Goal: Information Seeking & Learning: Check status

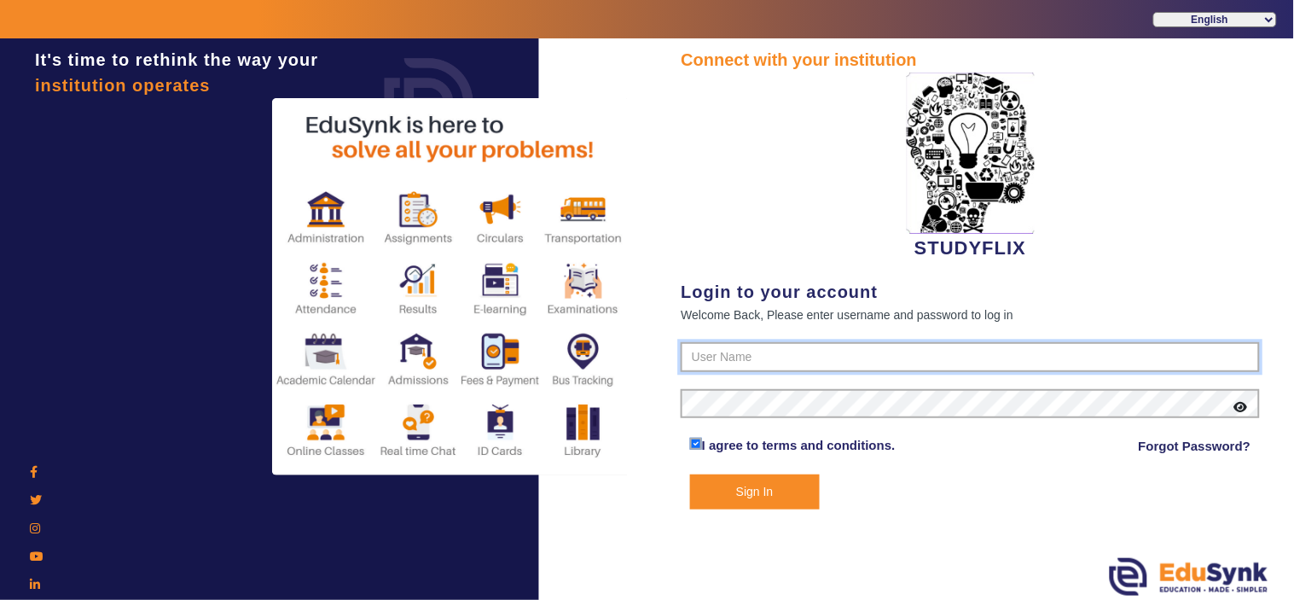
type input "6354922771"
click at [759, 484] on button "Sign In" at bounding box center [755, 491] width 130 height 35
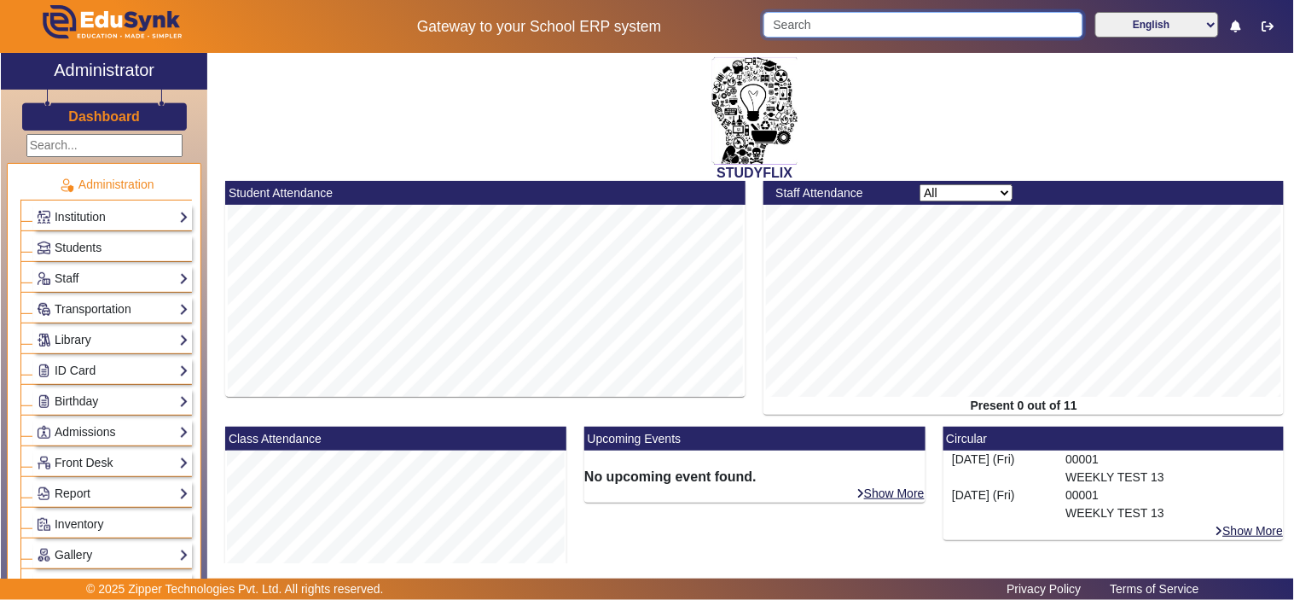
click at [943, 27] on input "Search" at bounding box center [922, 25] width 319 height 26
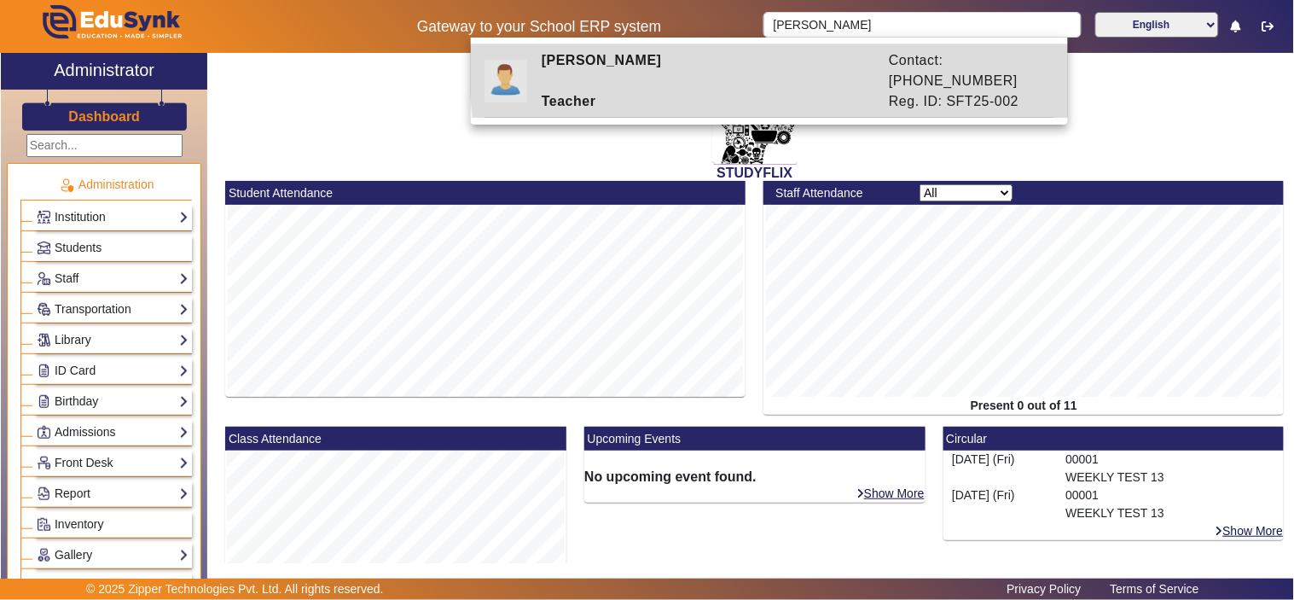
click at [815, 68] on div "[PERSON_NAME]" at bounding box center [706, 70] width 347 height 41
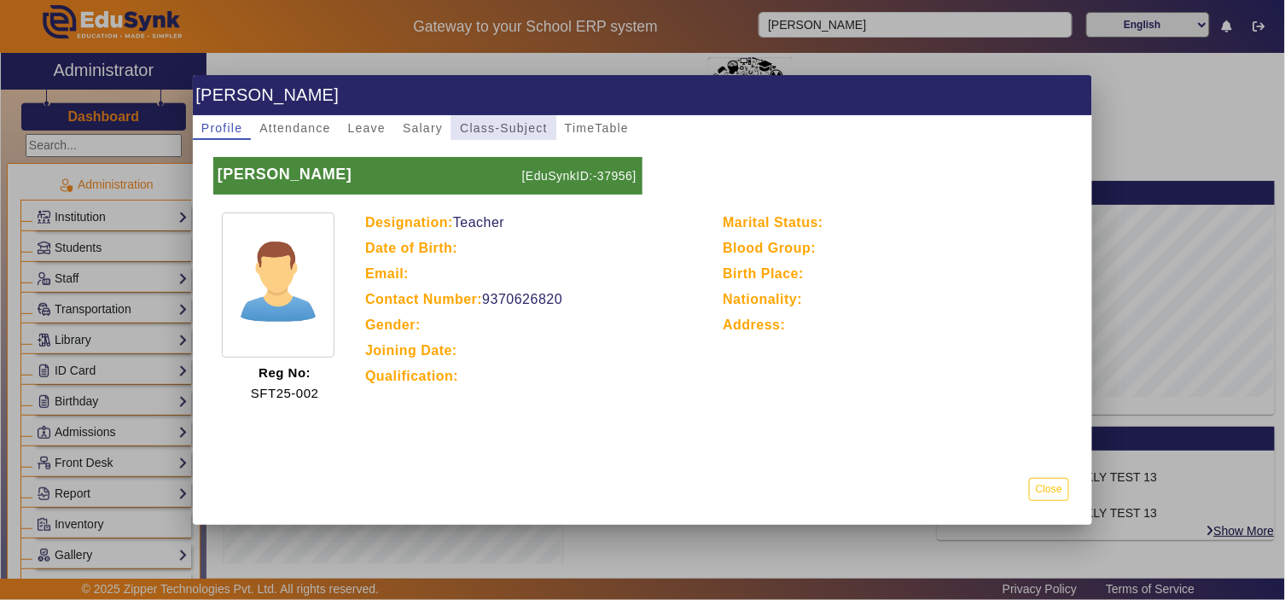
click at [507, 123] on span "Class-Subject" at bounding box center [504, 128] width 88 height 12
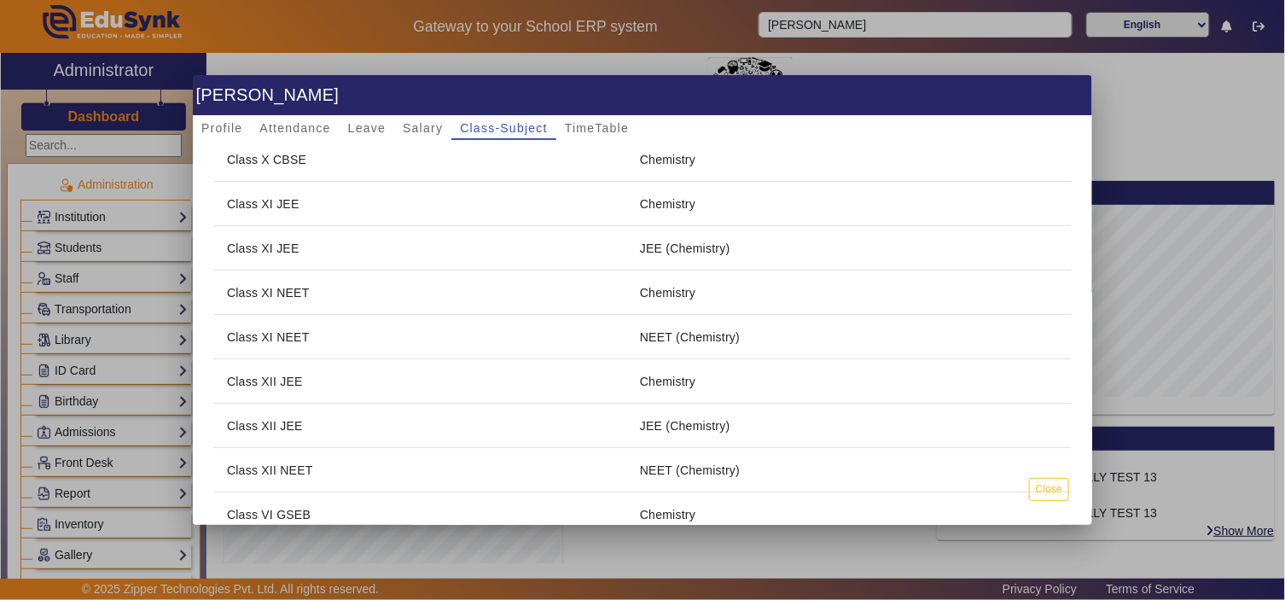
scroll to position [316, 0]
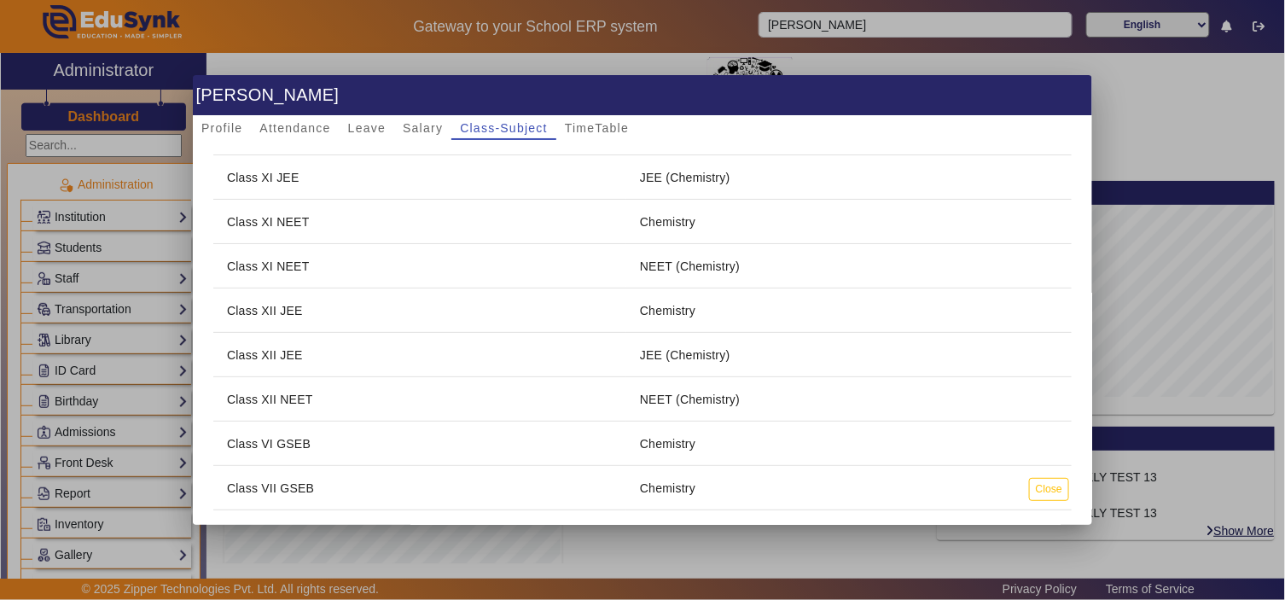
click at [345, 278] on td "Class XI NEET" at bounding box center [419, 266] width 413 height 44
click at [217, 116] on span "Profile" at bounding box center [221, 128] width 41 height 24
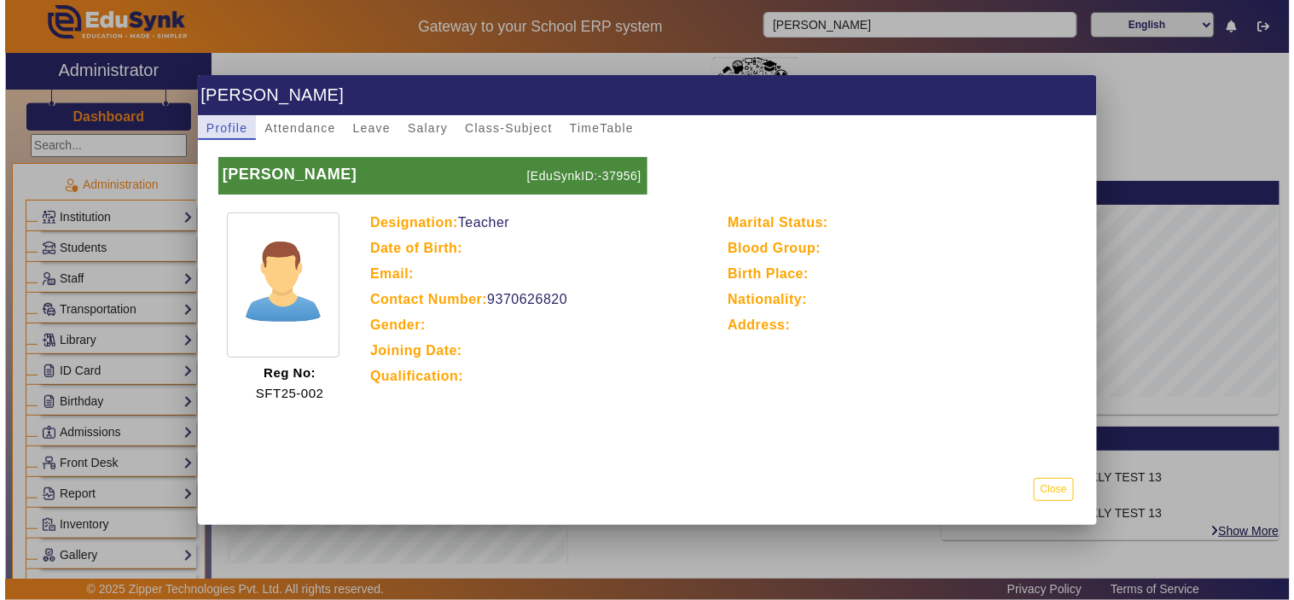
scroll to position [0, 0]
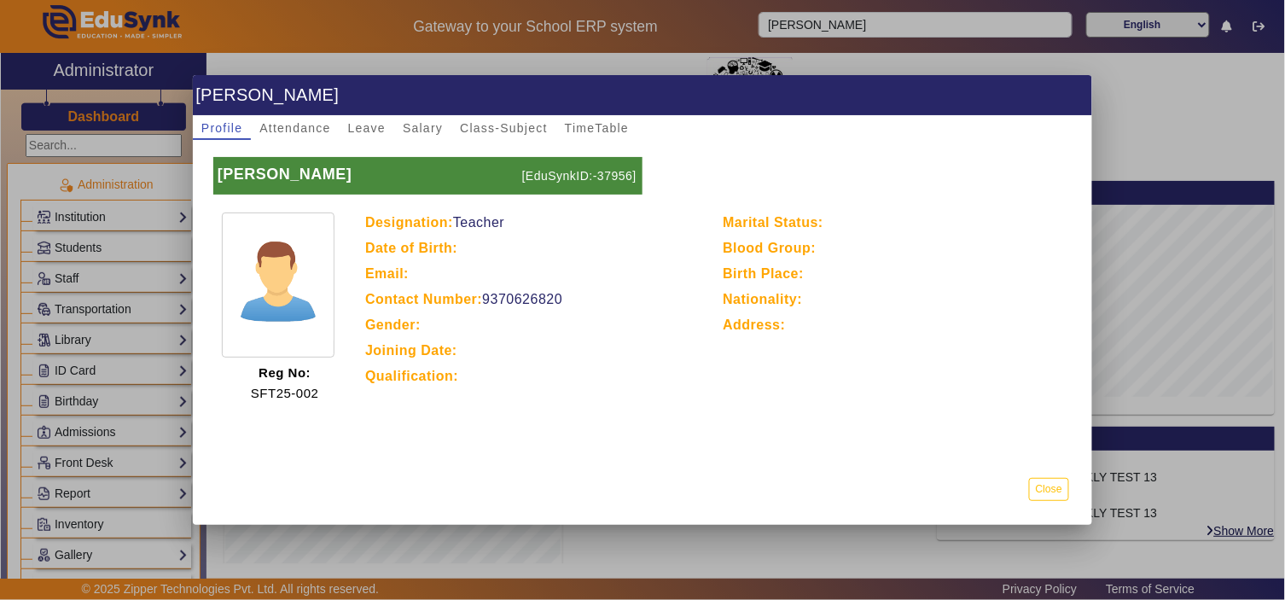
click at [1127, 91] on div at bounding box center [642, 300] width 1285 height 600
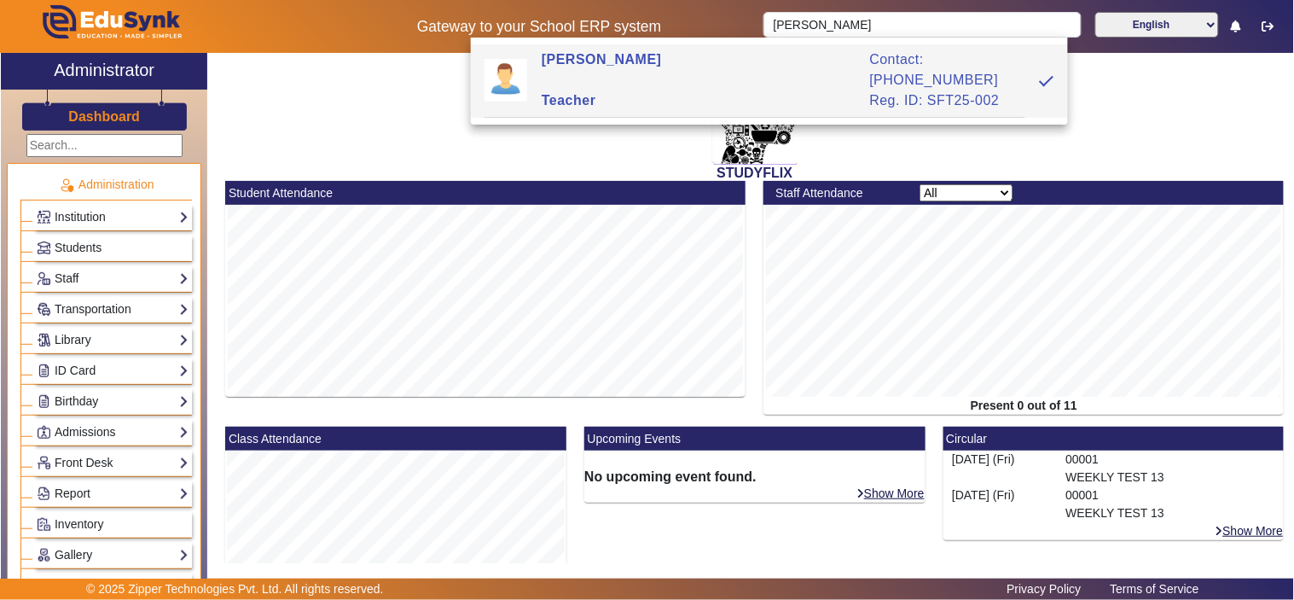
click at [113, 113] on h3 "Dashboard" at bounding box center [104, 116] width 72 height 16
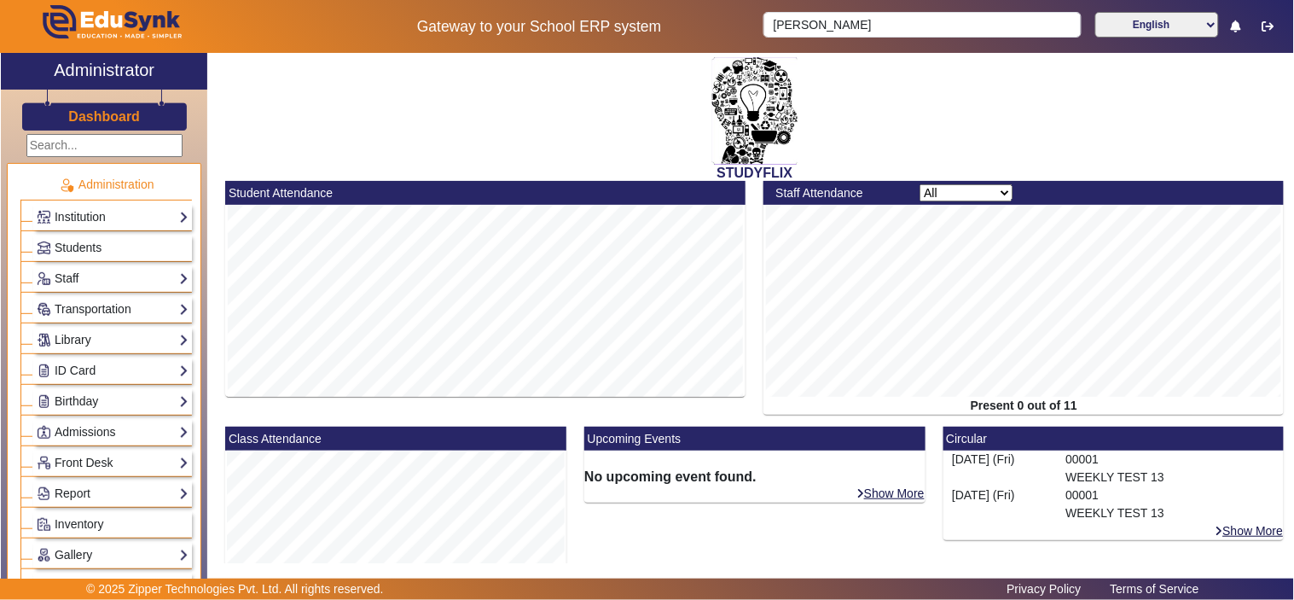
scroll to position [473, 0]
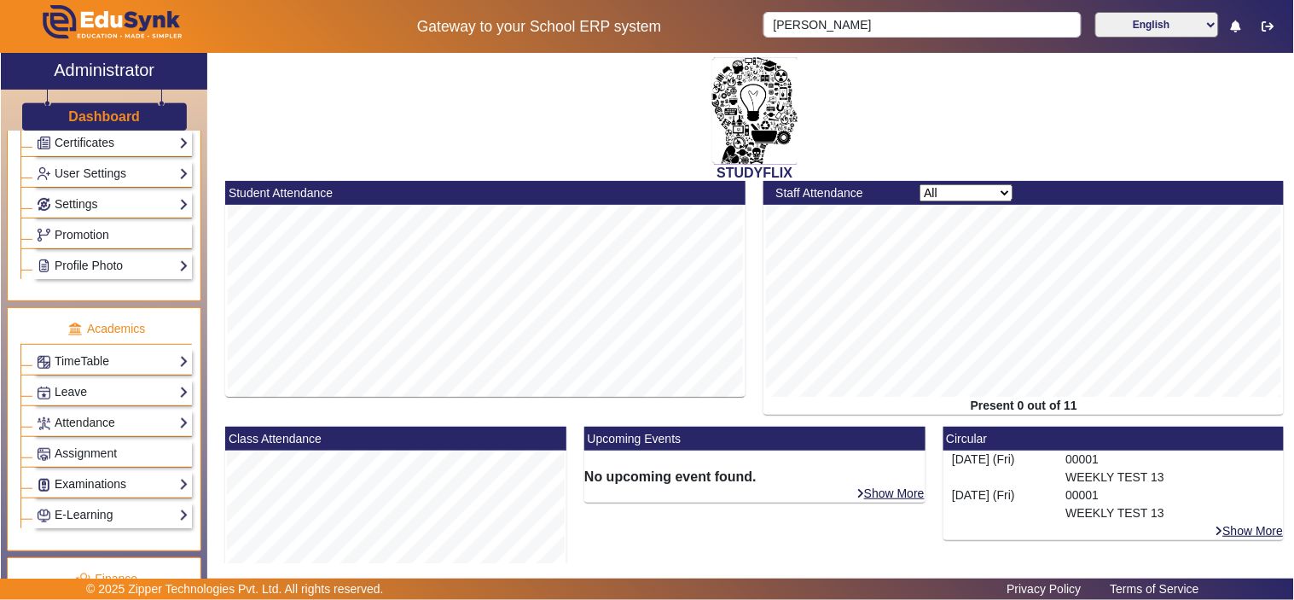
click at [86, 484] on link "Examinations" at bounding box center [113, 484] width 152 height 20
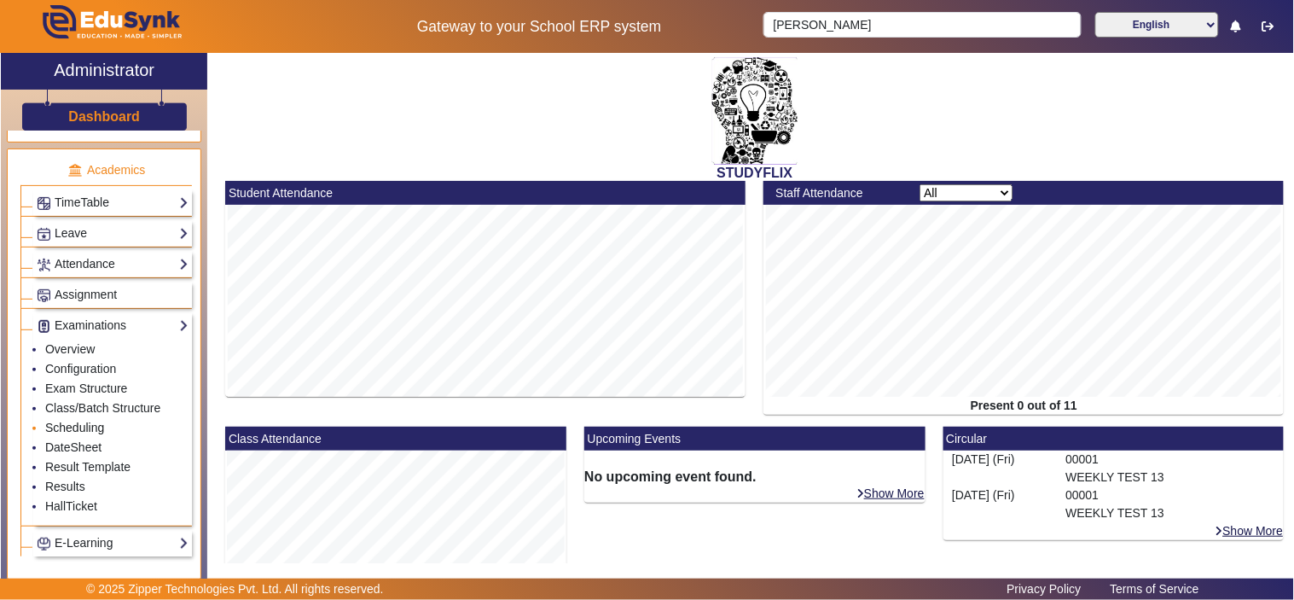
click at [90, 429] on link "Scheduling" at bounding box center [74, 428] width 59 height 14
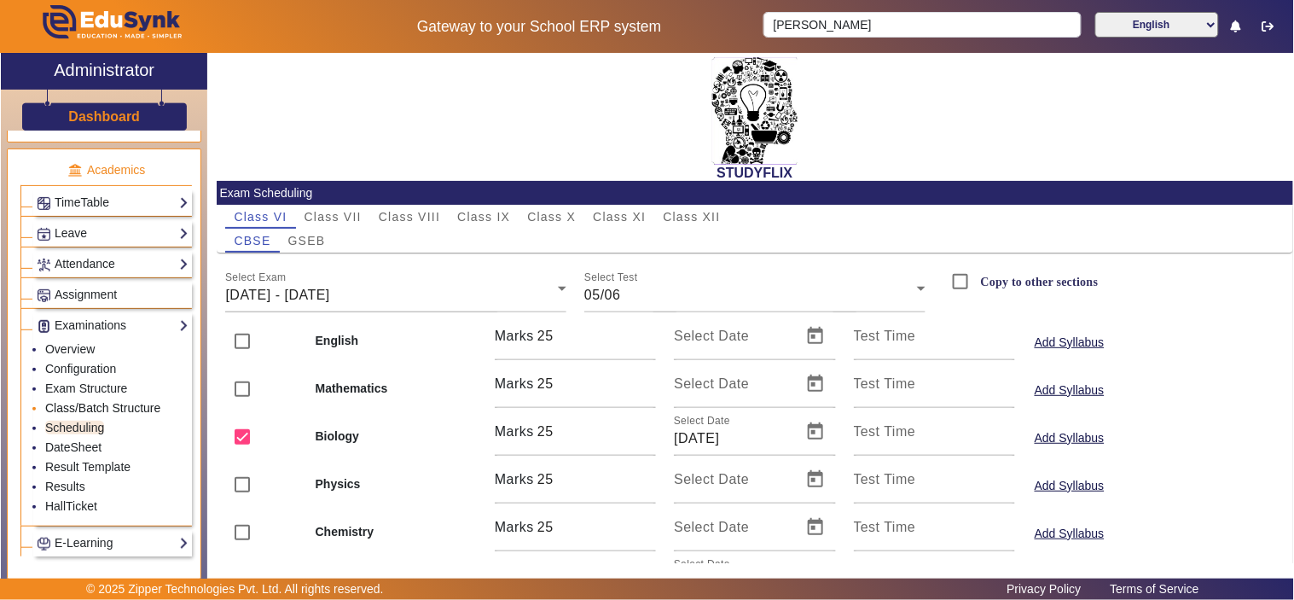
click at [83, 412] on link "Class/Batch Structure" at bounding box center [102, 408] width 115 height 14
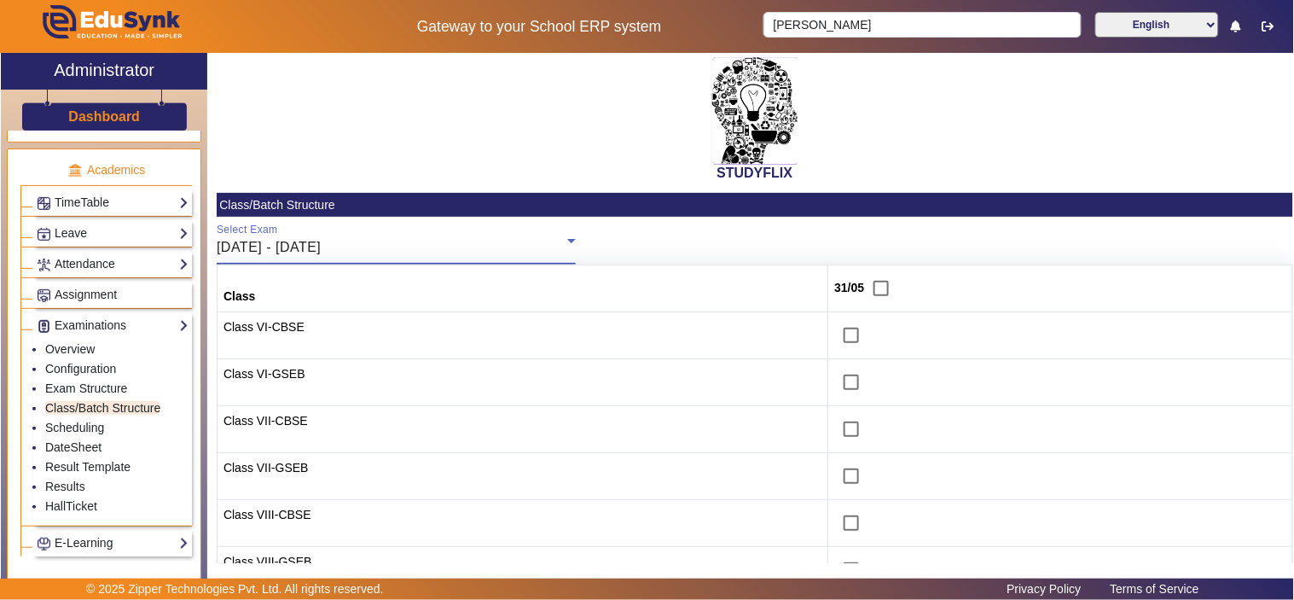
click at [321, 247] on span "[DATE] - [DATE]" at bounding box center [269, 247] width 104 height 15
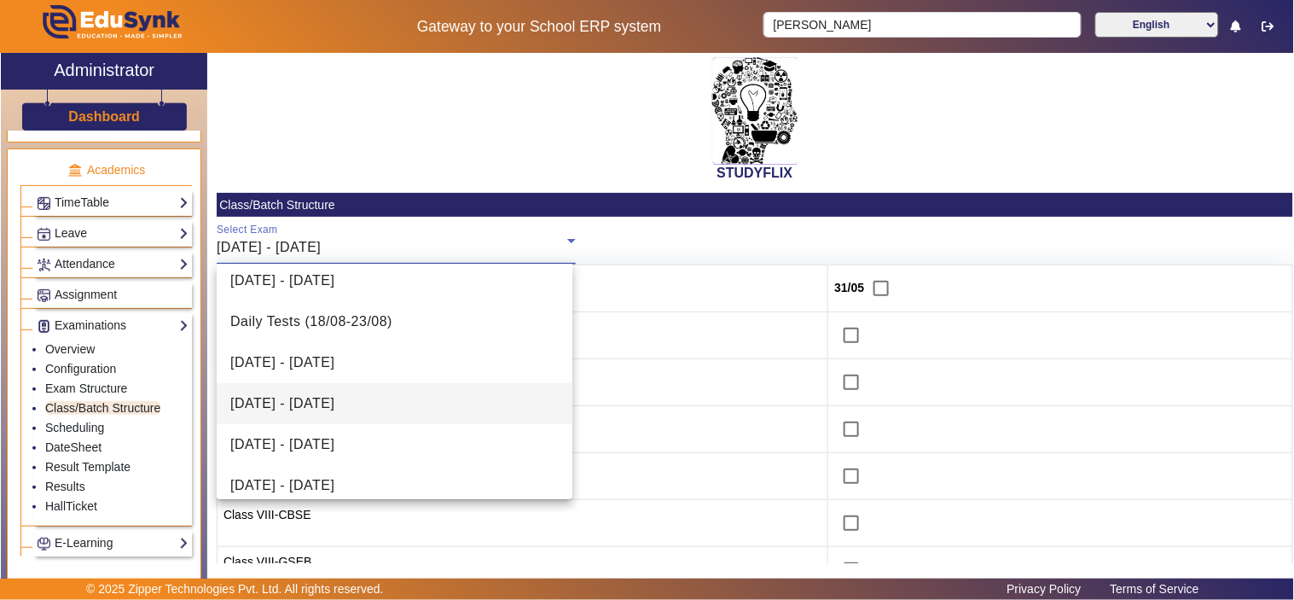
scroll to position [432, 0]
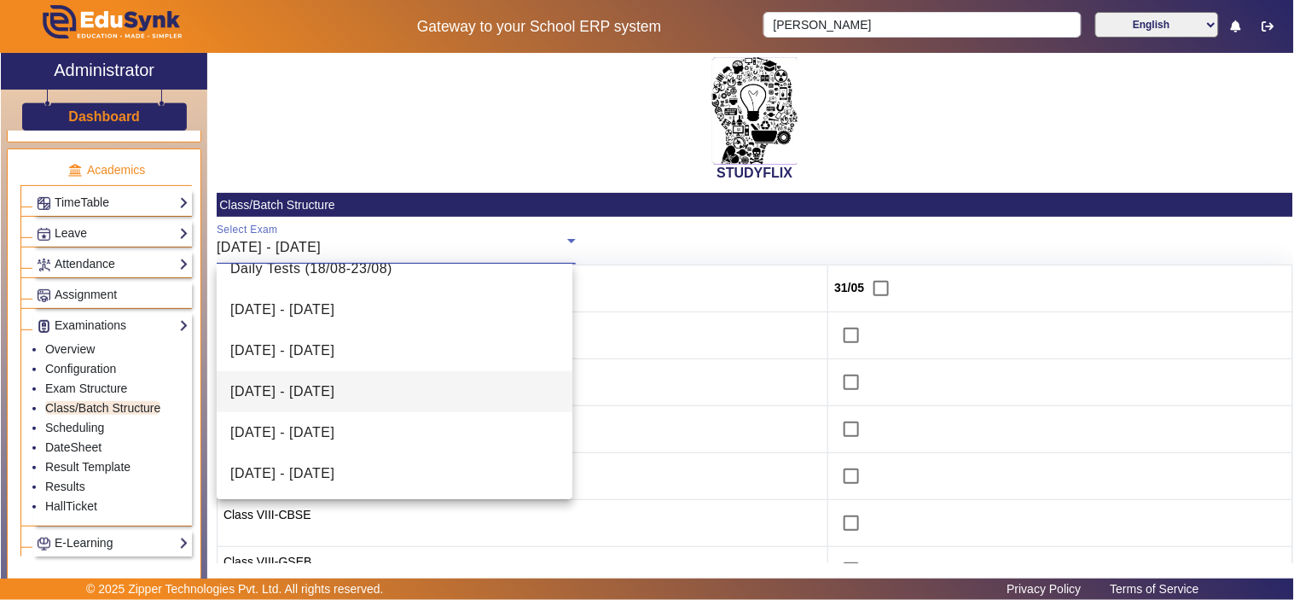
click at [334, 388] on span "[DATE] - [DATE]" at bounding box center [282, 391] width 104 height 20
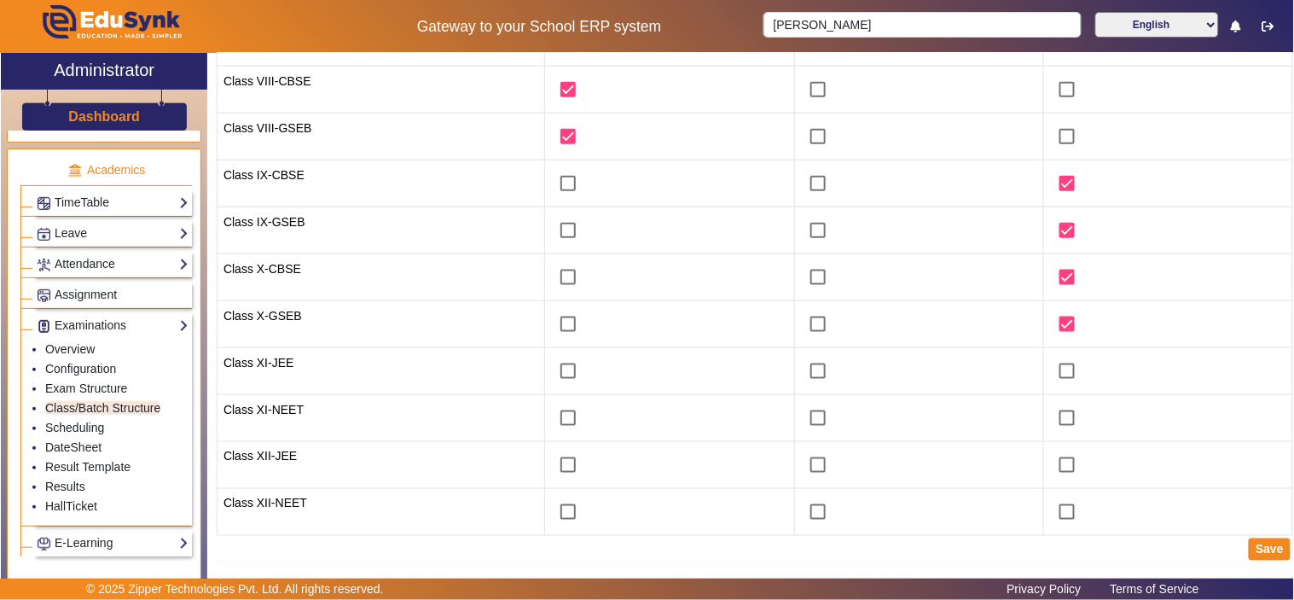
scroll to position [0, 0]
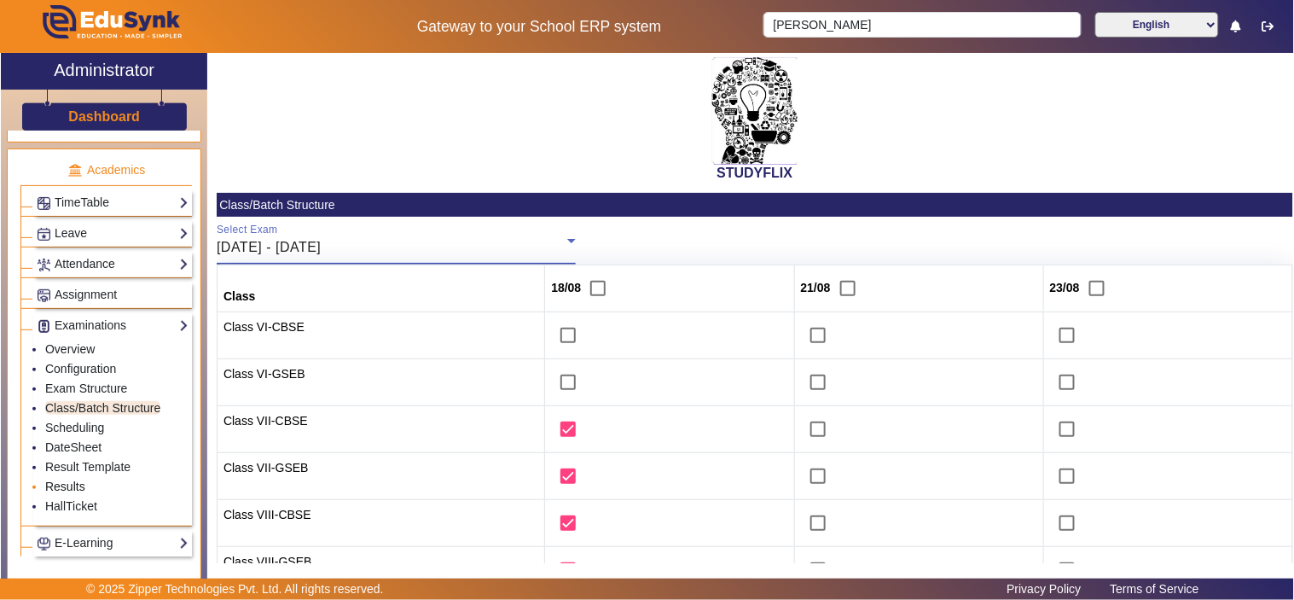
click at [73, 491] on link "Results" at bounding box center [65, 486] width 40 height 14
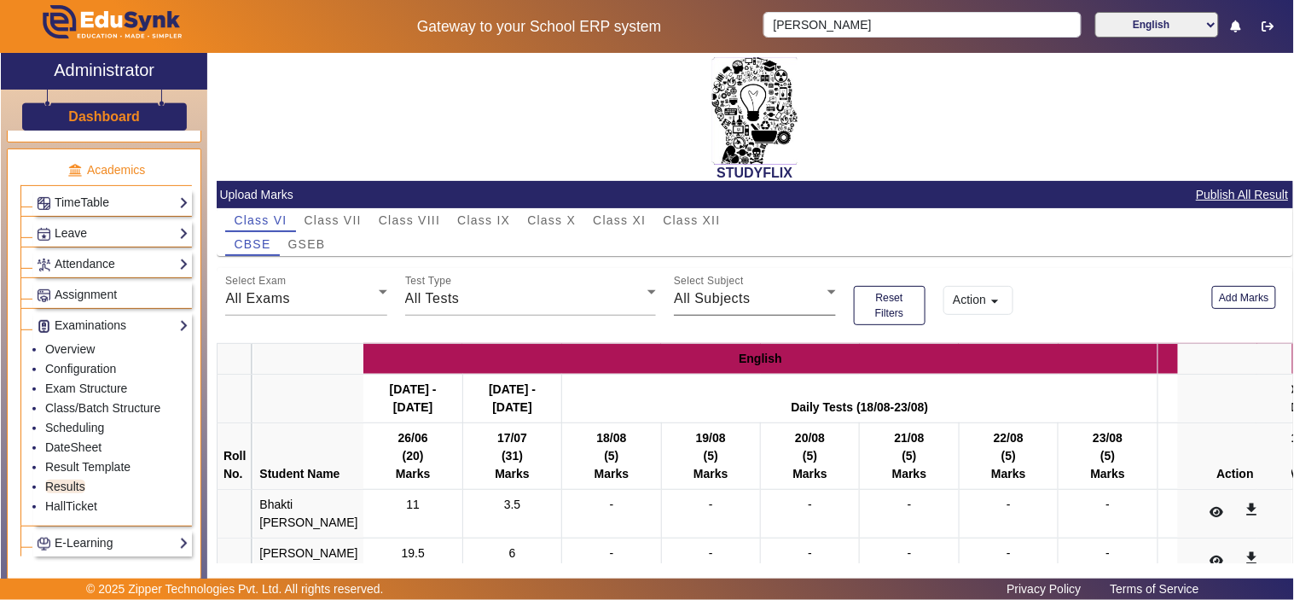
click at [708, 299] on span "All Subjects" at bounding box center [712, 298] width 77 height 15
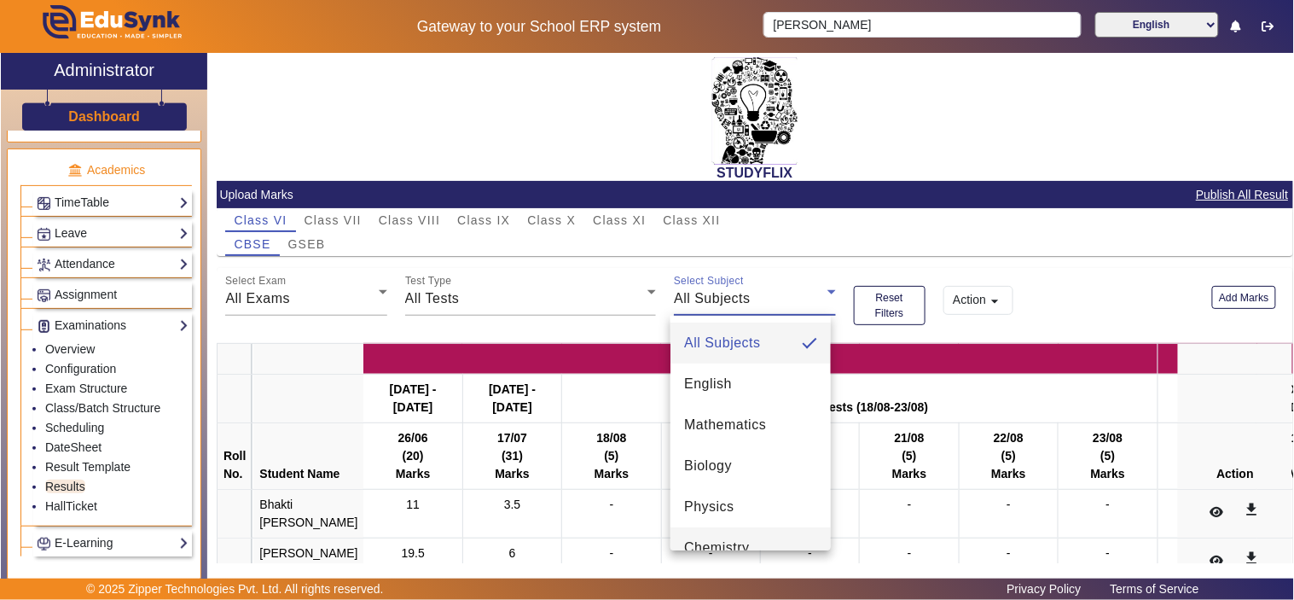
click at [709, 538] on span "Chemistry" at bounding box center [717, 547] width 66 height 20
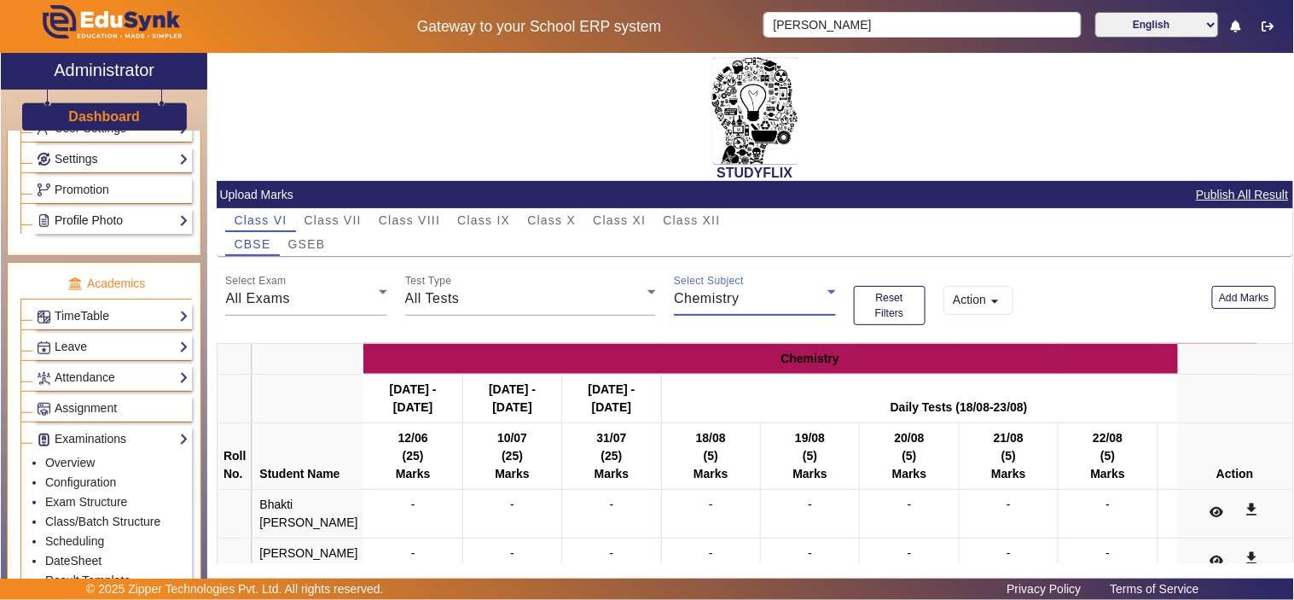
scroll to position [473, 0]
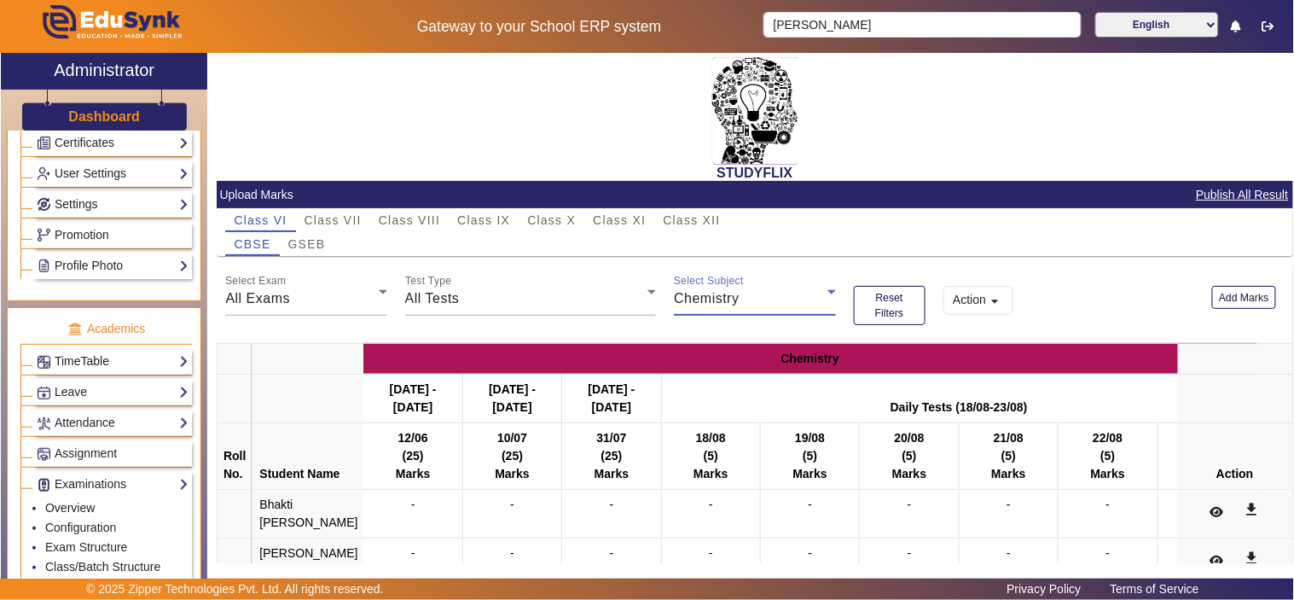
click at [74, 362] on link "TimeTable" at bounding box center [113, 361] width 152 height 20
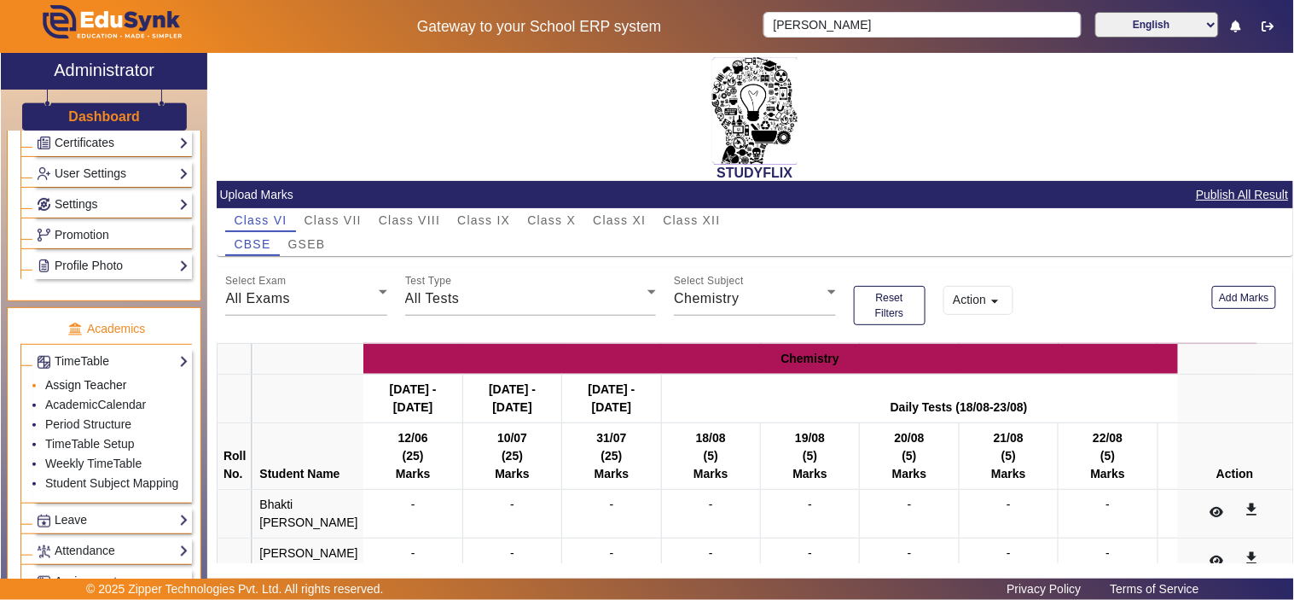
click at [97, 387] on link "Assign Teacher" at bounding box center [85, 385] width 81 height 14
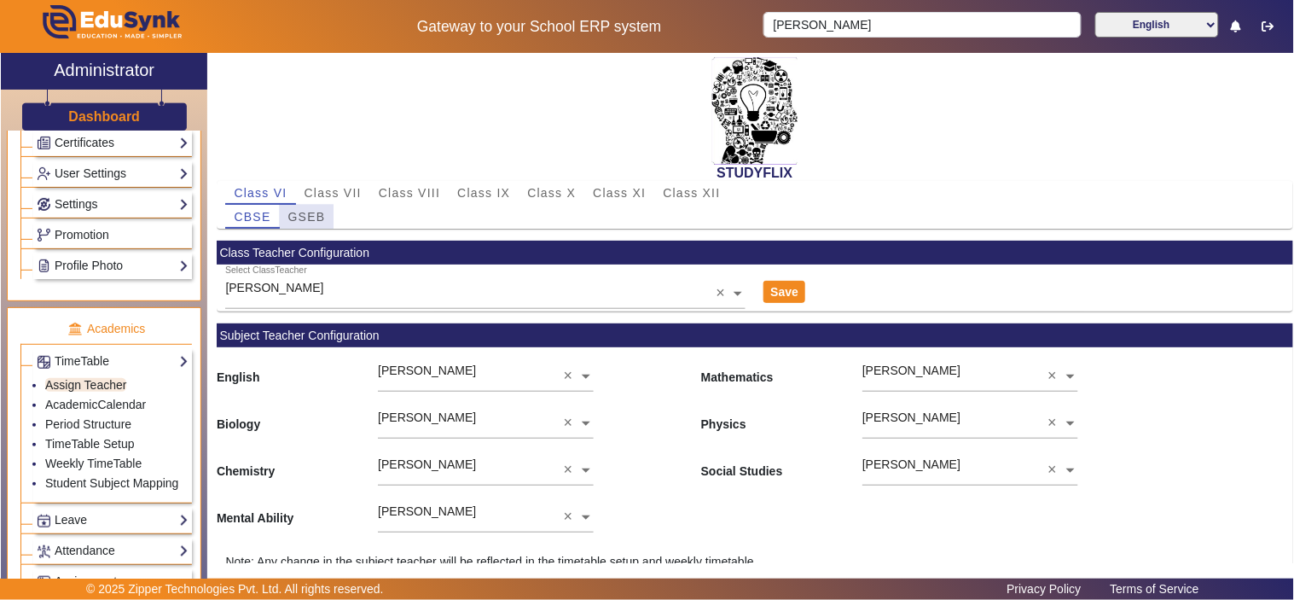
click at [305, 218] on span "GSEB" at bounding box center [307, 217] width 38 height 12
click at [331, 187] on span "Class VII" at bounding box center [333, 193] width 57 height 12
click at [328, 212] on div "GSEB" at bounding box center [307, 217] width 55 height 24
click at [408, 198] on span "Class VIII" at bounding box center [409, 193] width 61 height 12
click at [336, 212] on div "CBSE GSEB" at bounding box center [754, 217] width 1059 height 24
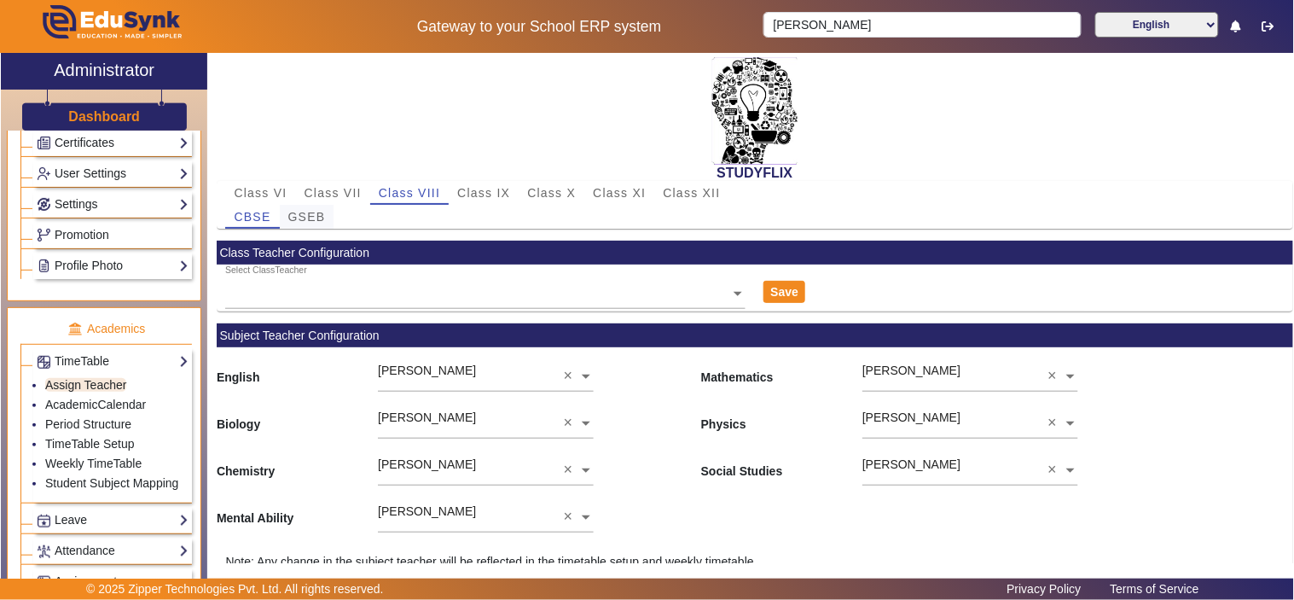
click at [310, 217] on span "GSEB" at bounding box center [307, 217] width 38 height 12
click at [480, 189] on span "Class IX" at bounding box center [483, 193] width 53 height 12
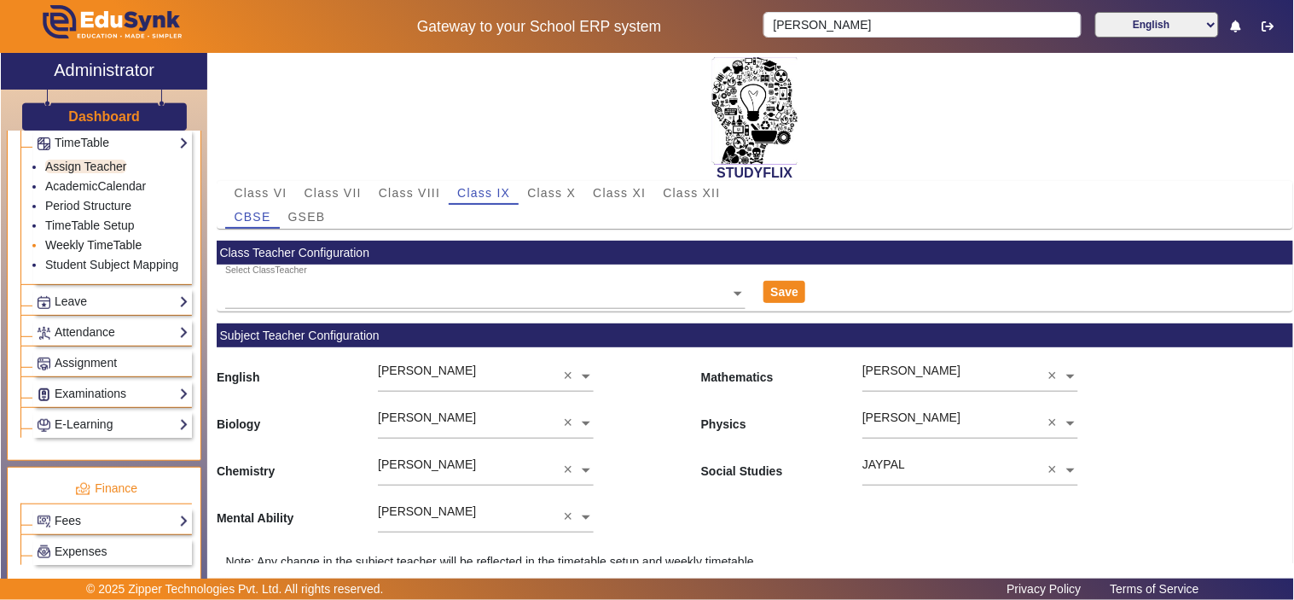
scroll to position [789, 0]
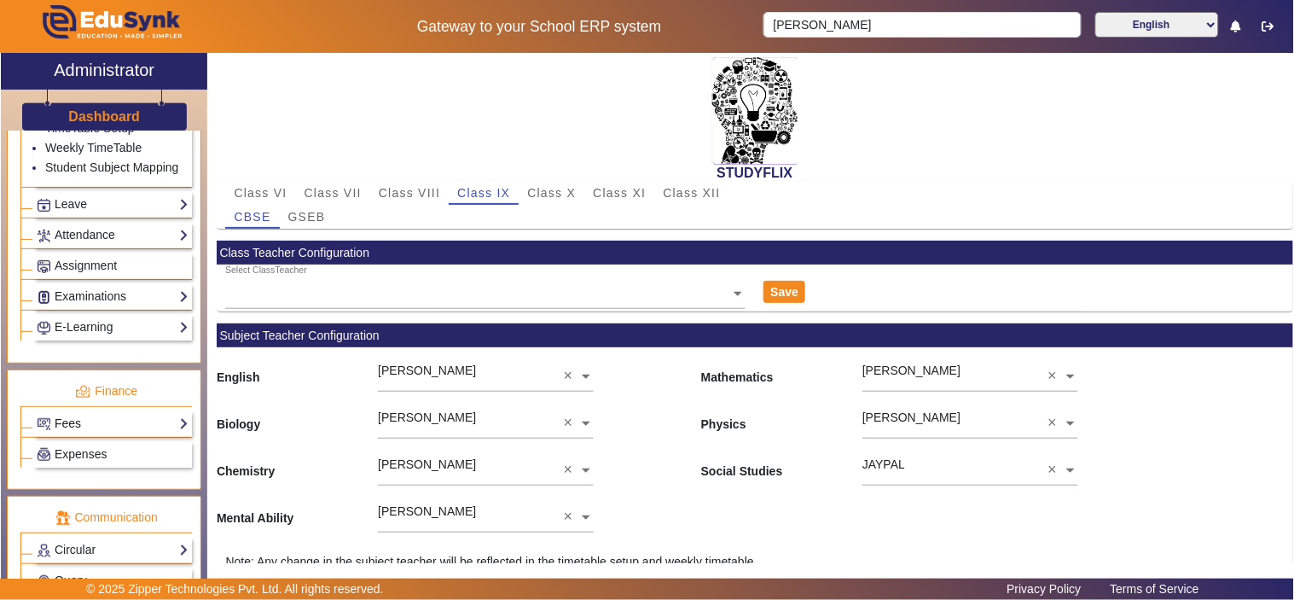
click at [91, 423] on link "Fees" at bounding box center [113, 424] width 152 height 20
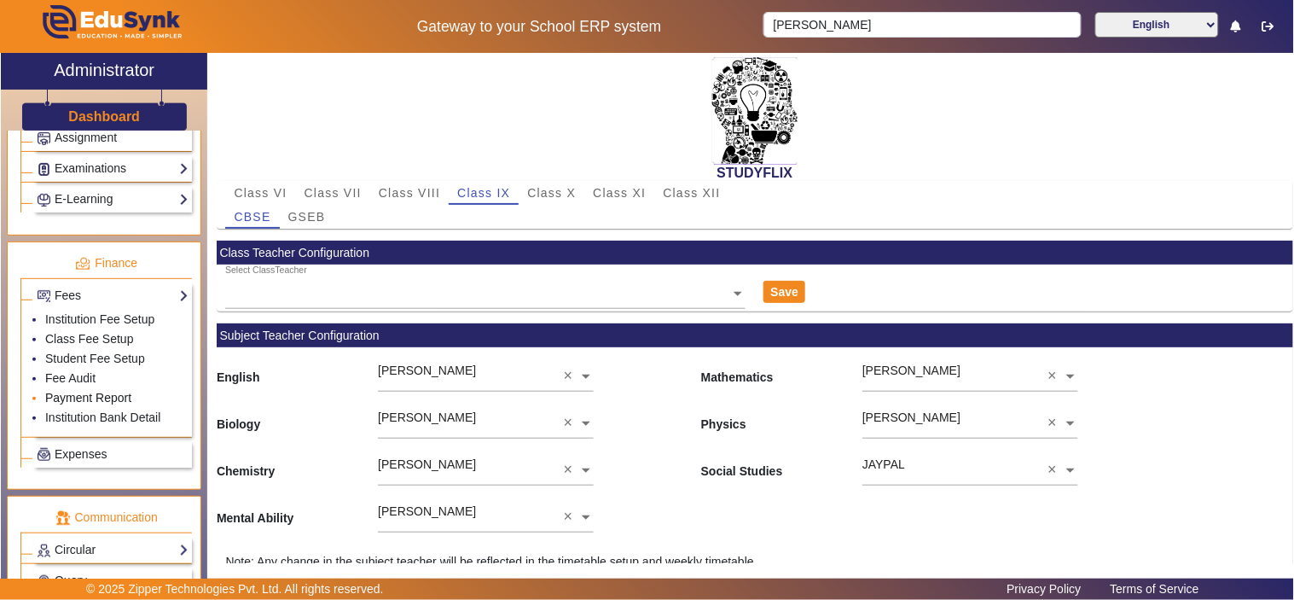
click at [89, 398] on link "Payment Report" at bounding box center [88, 398] width 86 height 14
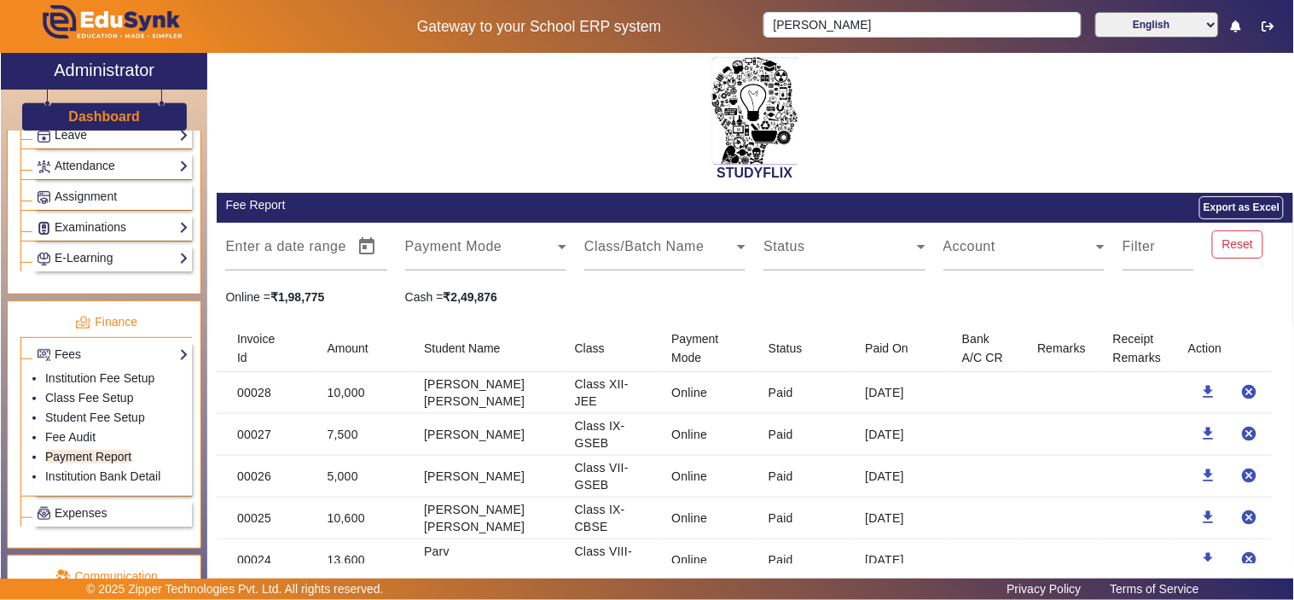
scroll to position [612, 0]
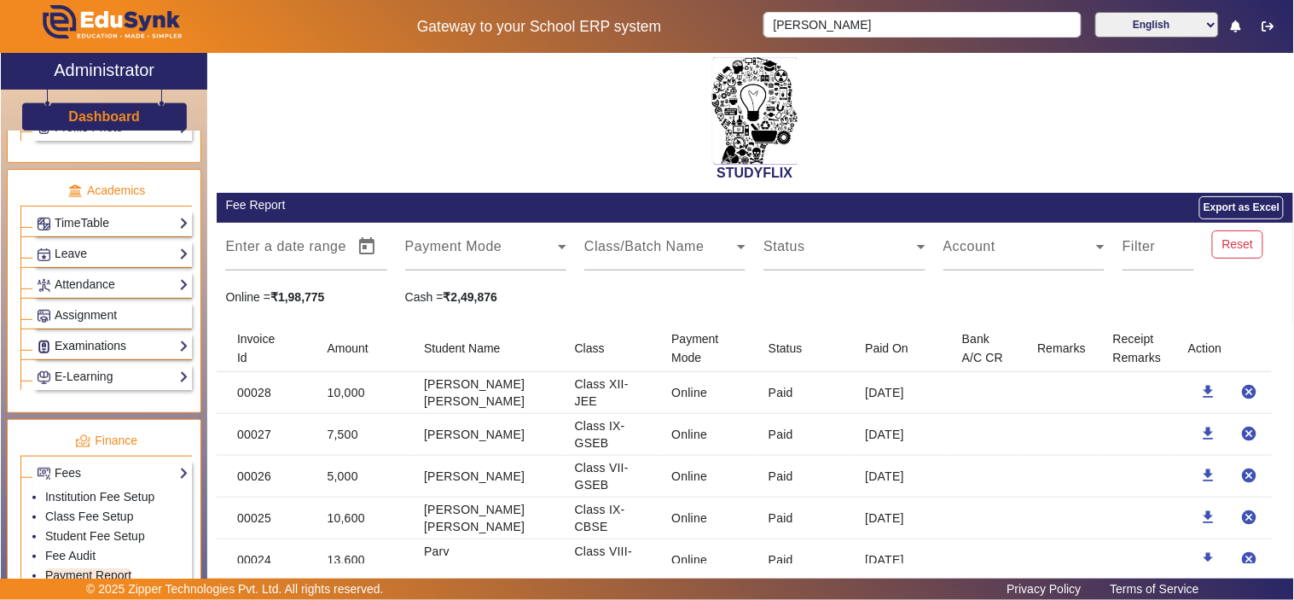
click at [101, 341] on link "Examinations" at bounding box center [113, 346] width 152 height 20
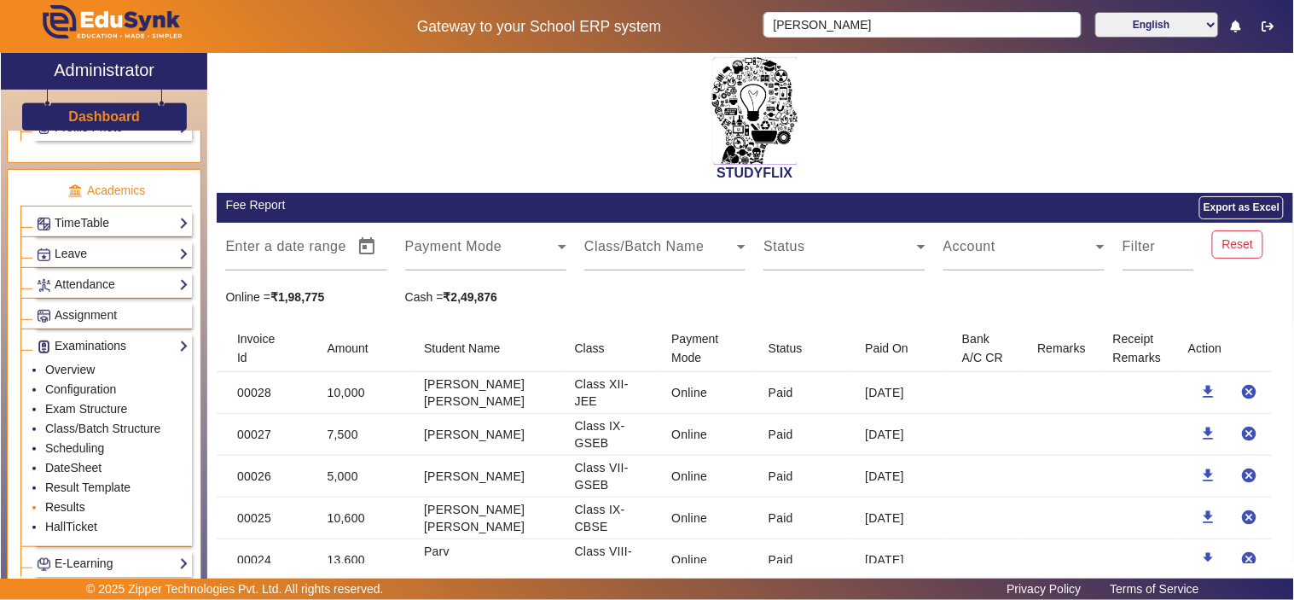
click at [71, 509] on link "Results" at bounding box center [65, 507] width 40 height 14
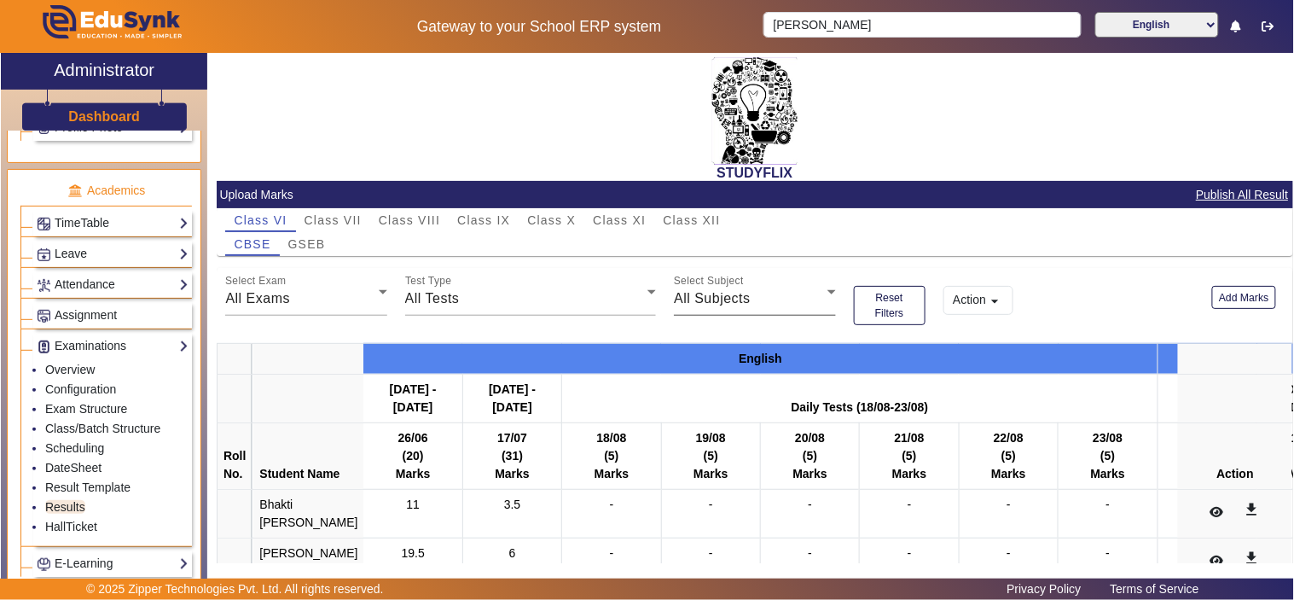
click at [748, 296] on div "All Subjects" at bounding box center [750, 298] width 153 height 20
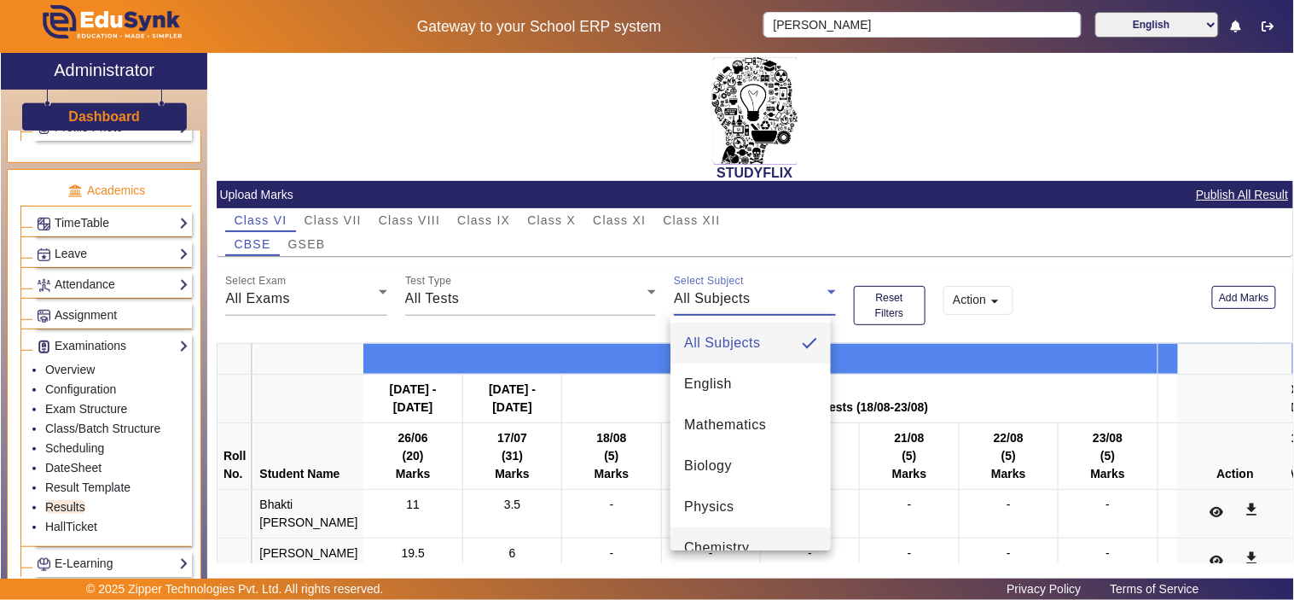
click at [721, 538] on span "Chemistry" at bounding box center [717, 547] width 66 height 20
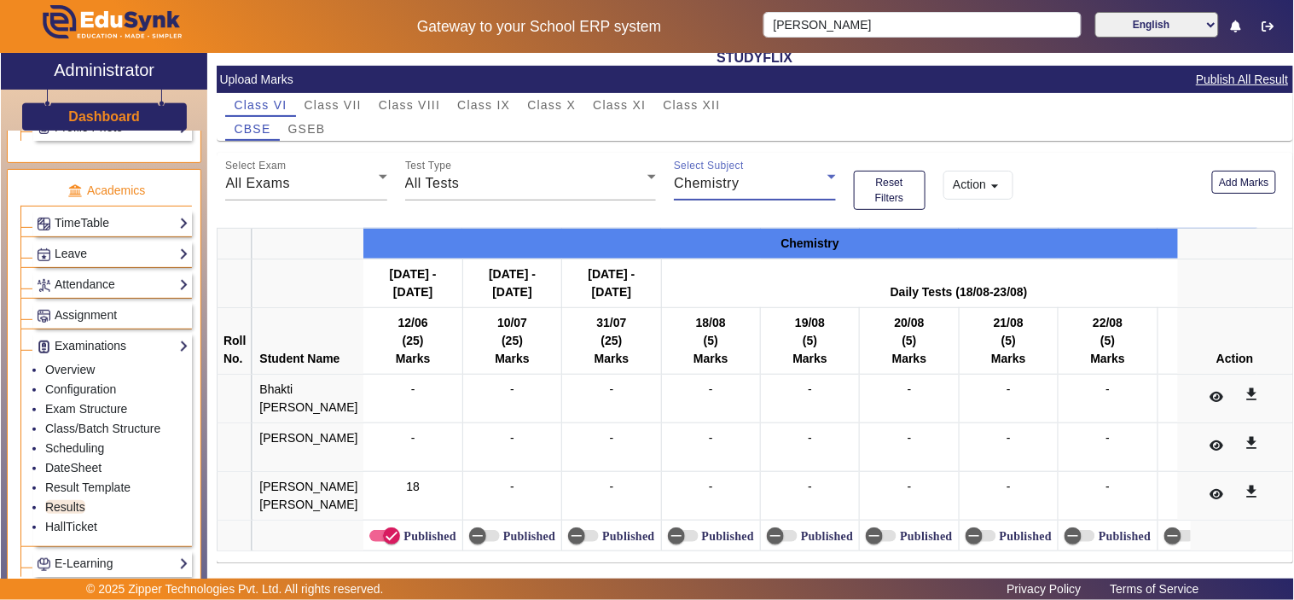
scroll to position [158, 0]
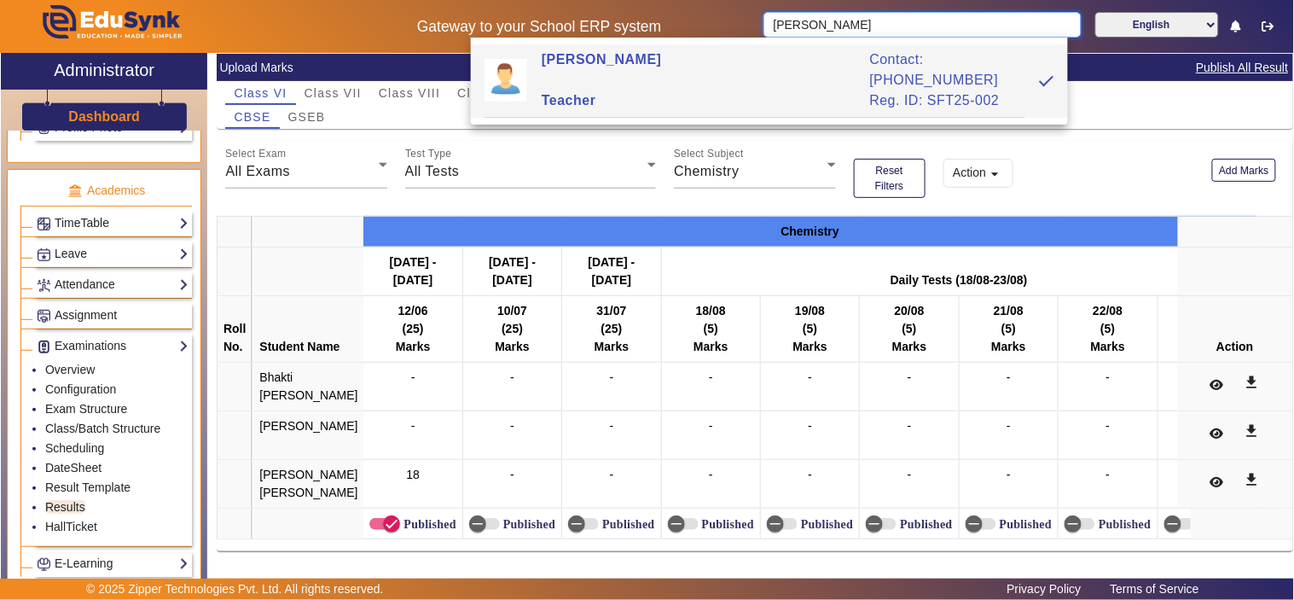
click at [914, 20] on input "[PERSON_NAME]" at bounding box center [921, 25] width 317 height 26
click at [831, 56] on div "[PERSON_NAME]" at bounding box center [697, 69] width 328 height 41
type input "[PERSON_NAME]"
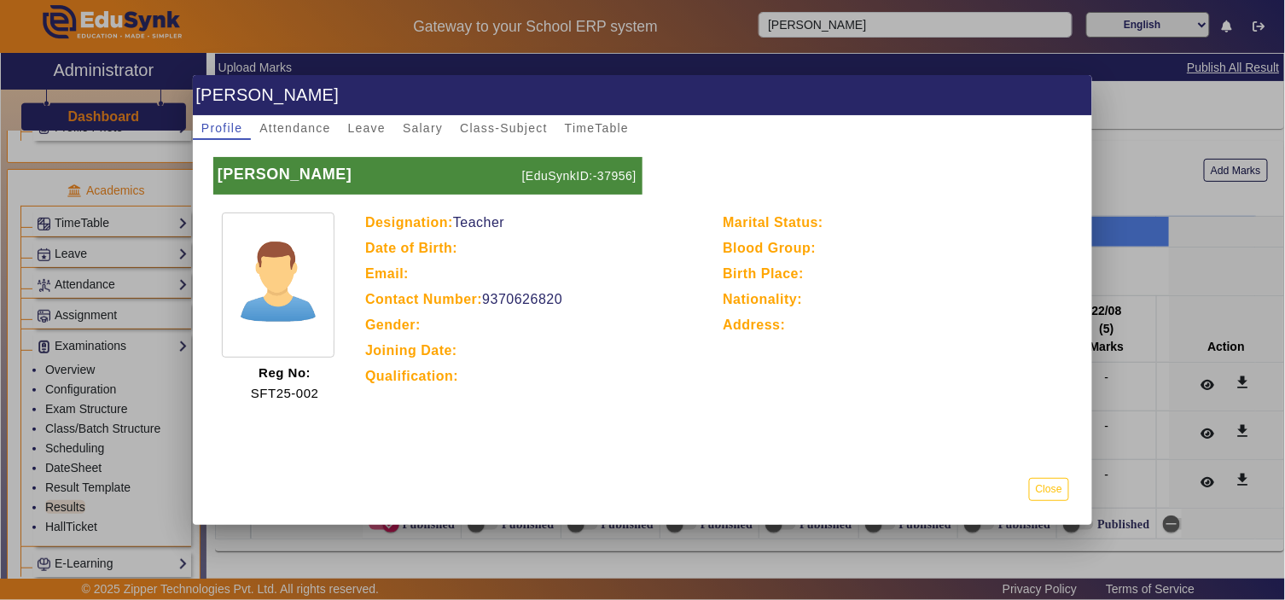
click at [621, 167] on p "[EduSynkID:-37956]" at bounding box center [580, 176] width 125 height 38
copy p "37956"
click at [1130, 67] on div at bounding box center [642, 300] width 1285 height 600
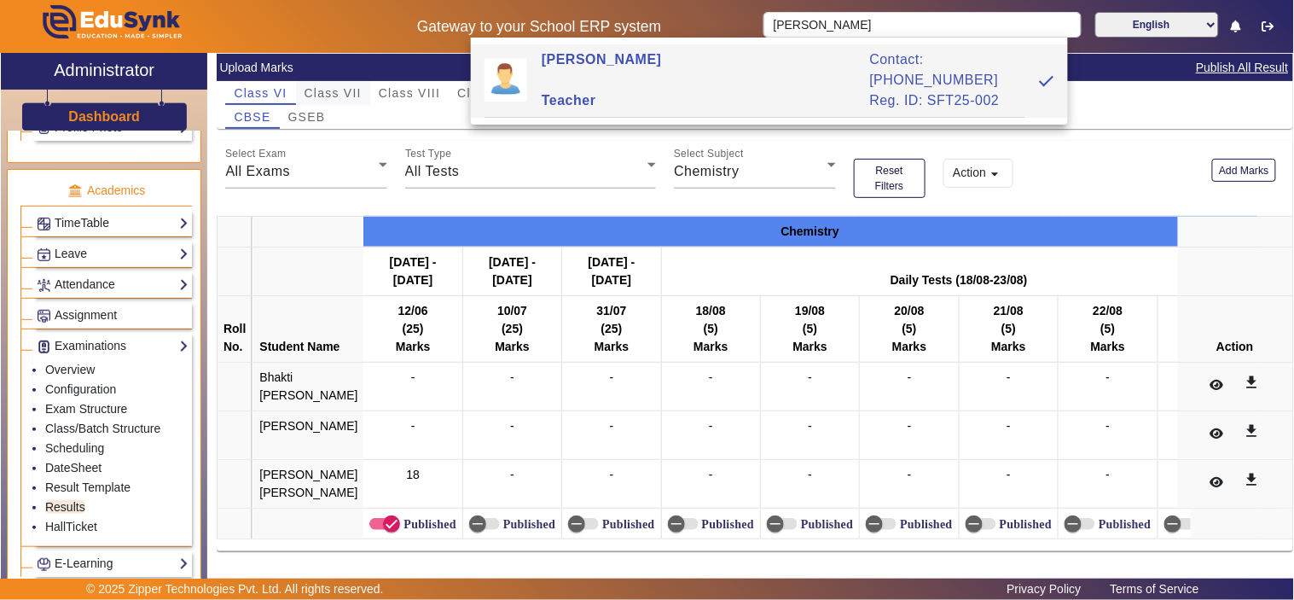
click at [346, 87] on span "Class VII" at bounding box center [333, 93] width 57 height 12
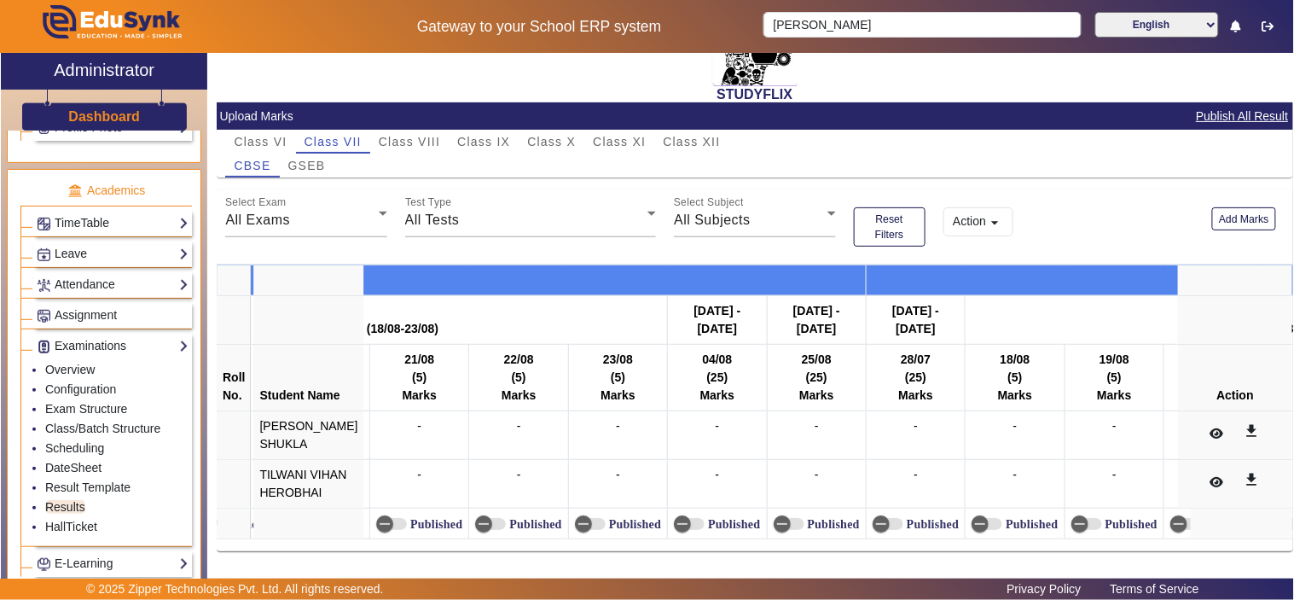
scroll to position [0, 0]
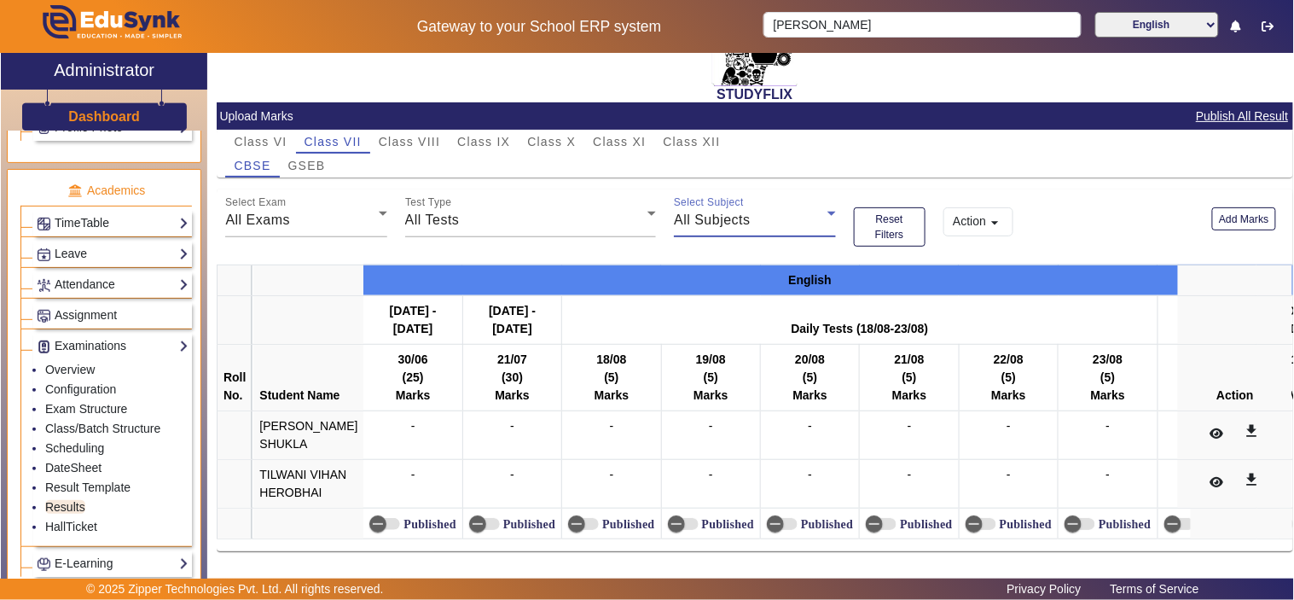
click at [749, 210] on div "All Subjects" at bounding box center [750, 220] width 153 height 20
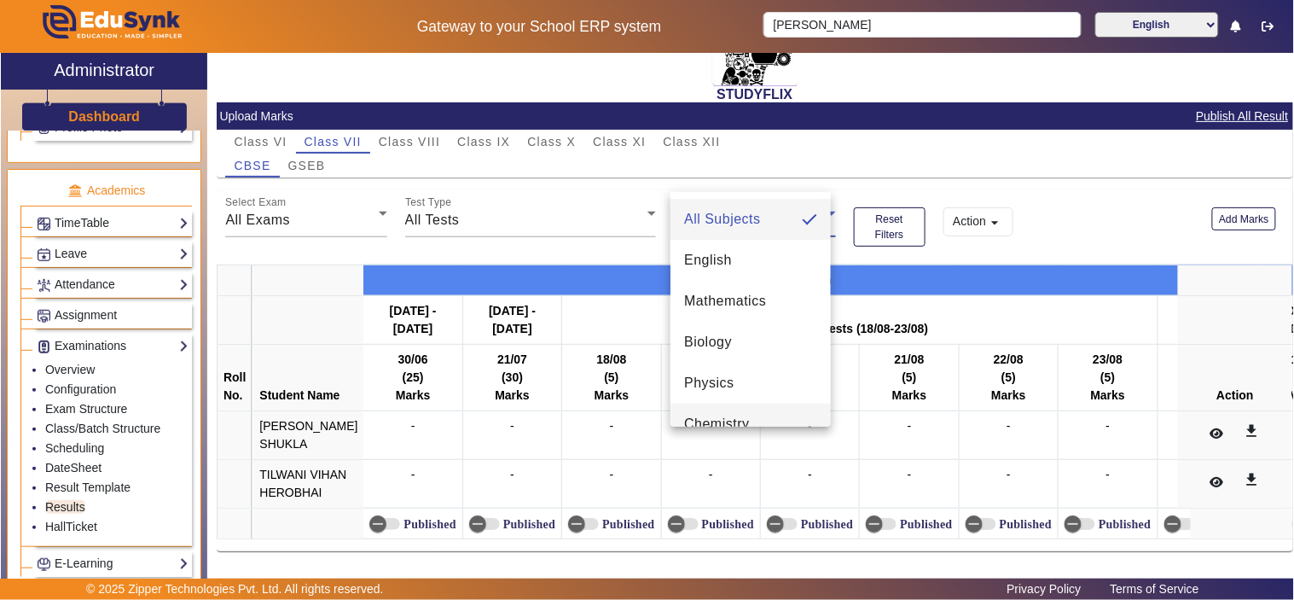
click at [722, 419] on span "Chemistry" at bounding box center [717, 424] width 66 height 20
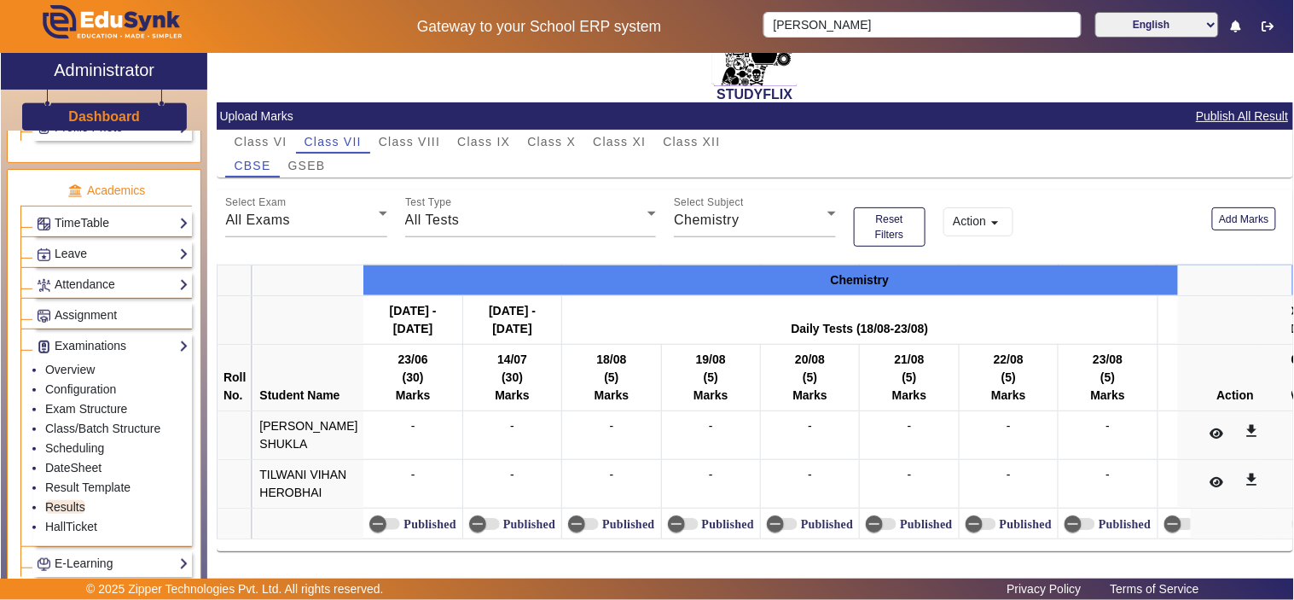
drag, startPoint x: 369, startPoint y: 312, endPoint x: 508, endPoint y: 354, distance: 145.2
click at [508, 354] on tr "Roll No. Student Name 23/06 (30) Marks 14/07 (30) Marks 18/08 (5) Marks 19/08 (…" at bounding box center [844, 377] width 1255 height 67
click at [415, 136] on span "Class VIII" at bounding box center [409, 142] width 61 height 12
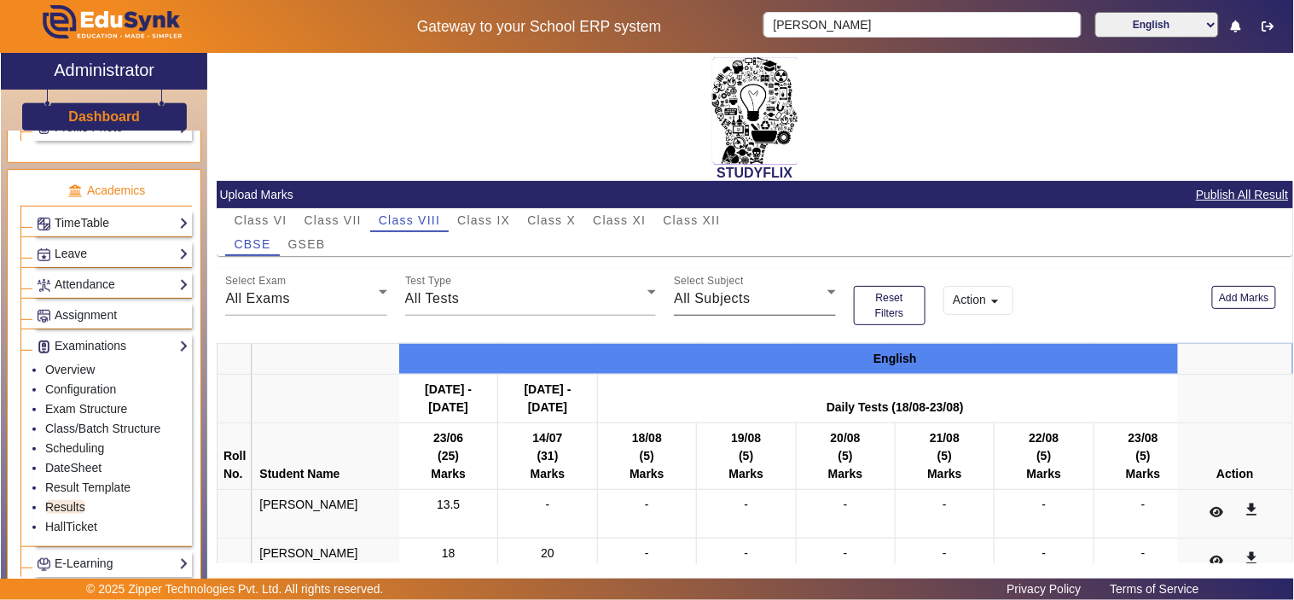
click at [772, 293] on div "All Subjects" at bounding box center [750, 298] width 153 height 20
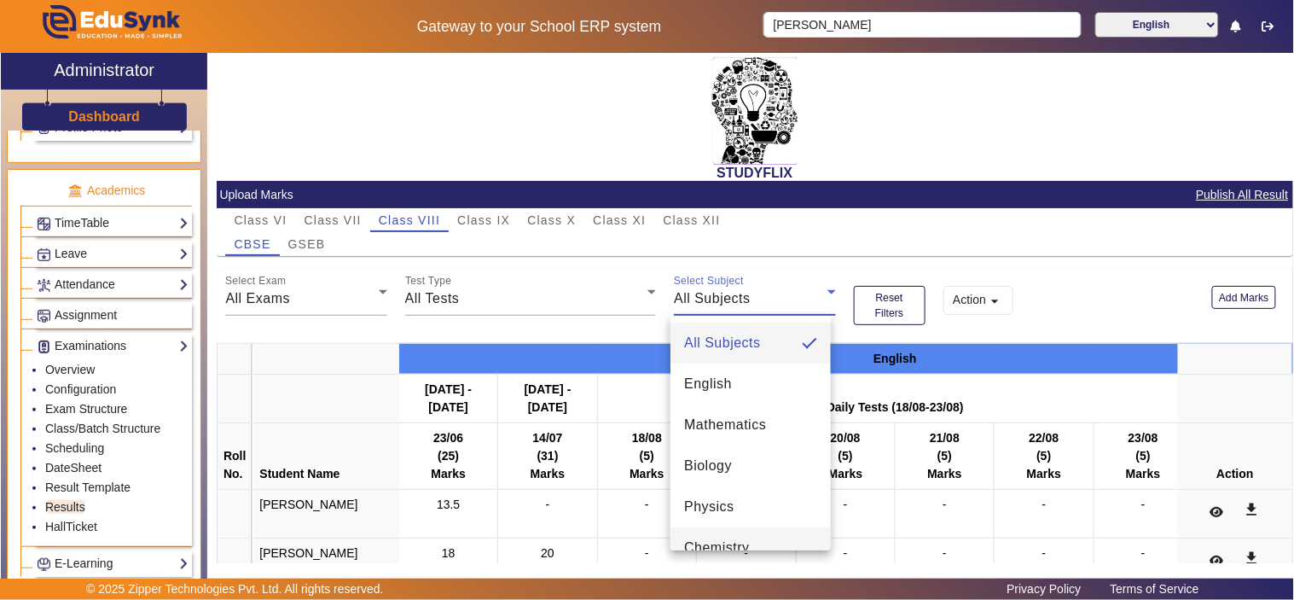
click at [702, 543] on span "Chemistry" at bounding box center [717, 547] width 66 height 20
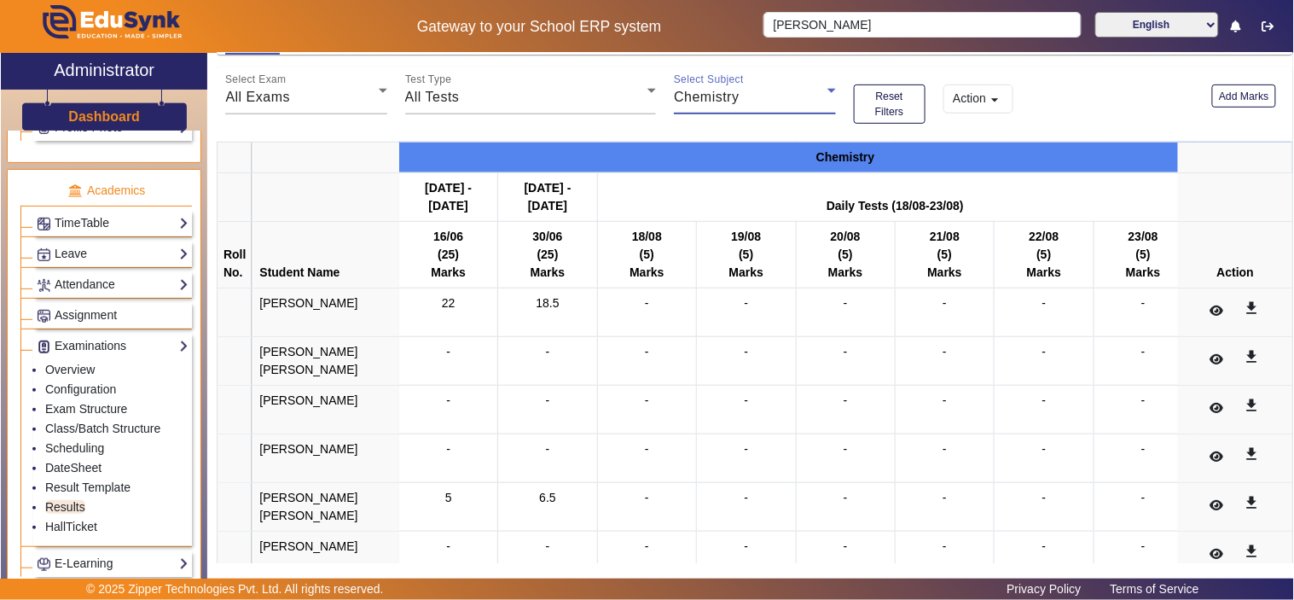
scroll to position [158, 0]
